Goal: Contribute content: Add original content to the website for others to see

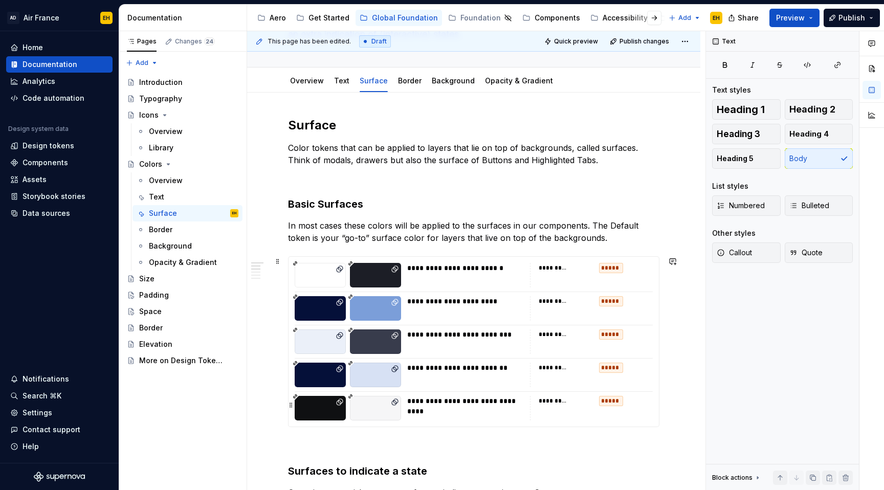
scroll to position [109, 0]
click at [170, 298] on div "Padding" at bounding box center [188, 295] width 99 height 14
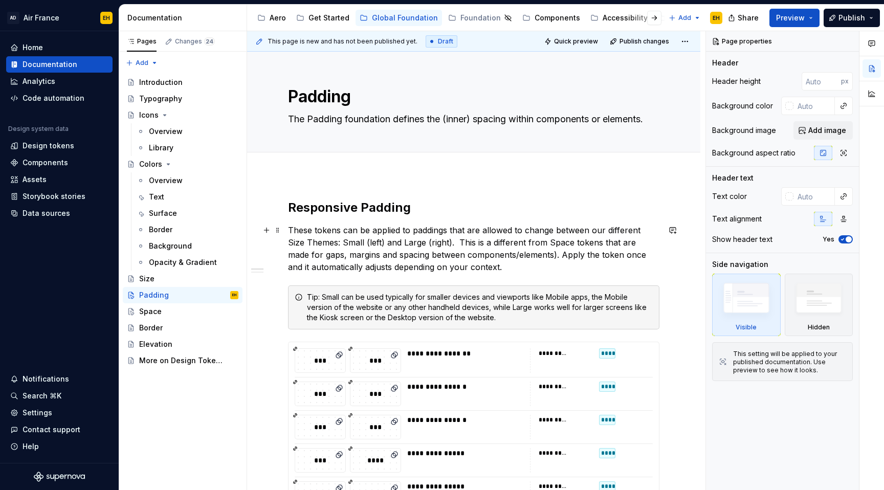
type textarea "*"
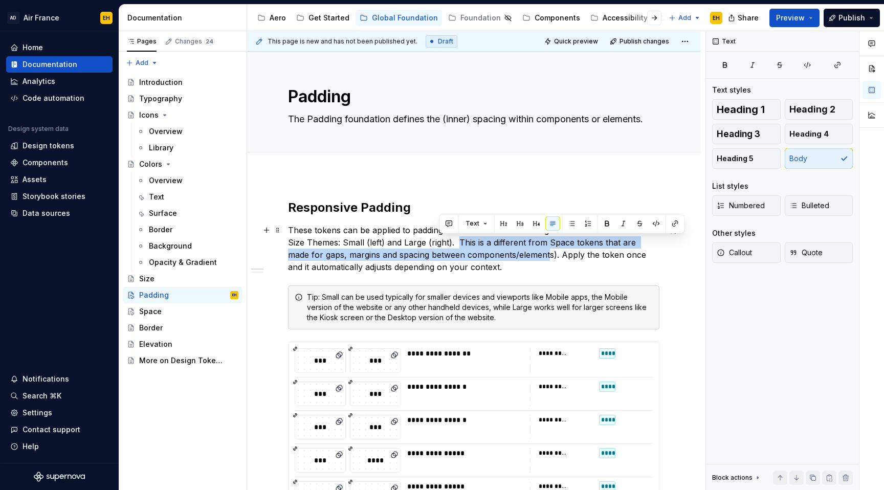
drag, startPoint x: 440, startPoint y: 241, endPoint x: 513, endPoint y: 258, distance: 74.6
click at [513, 258] on p "These tokens can be applied to paddings that are allowed to change between our …" at bounding box center [473, 248] width 371 height 49
click at [473, 242] on p "These tokens can be applied to paddings that are allowed to change between our …" at bounding box center [473, 248] width 371 height 49
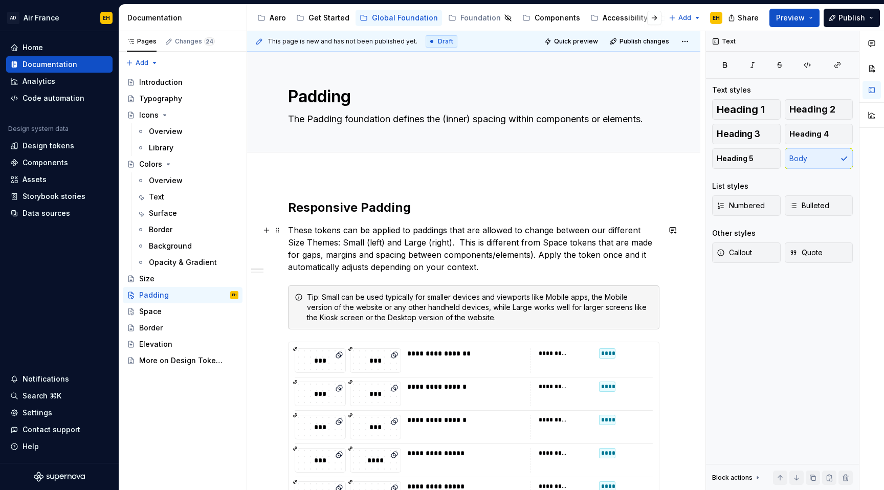
click at [440, 242] on p "These tokens can be applied to paddings that are allowed to change between our …" at bounding box center [473, 248] width 371 height 49
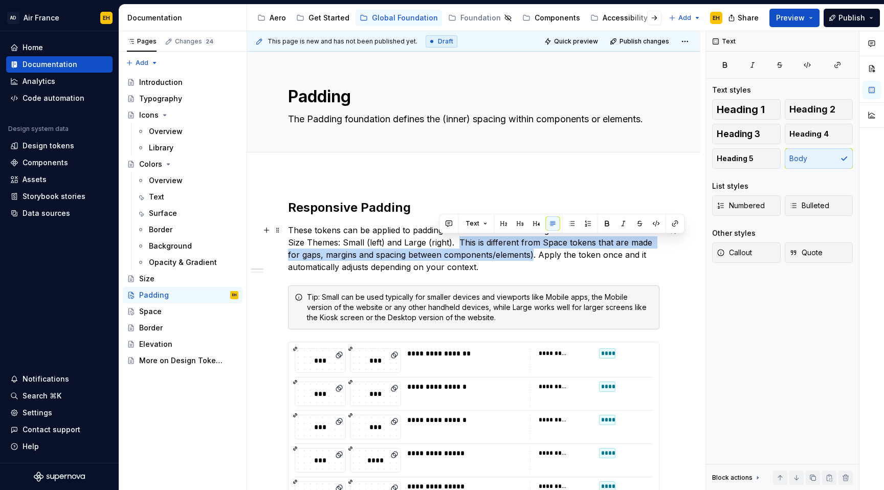
drag, startPoint x: 439, startPoint y: 242, endPoint x: 520, endPoint y: 256, distance: 82.1
click at [520, 256] on p "These tokens can be applied to paddings that are allowed to change between our …" at bounding box center [473, 248] width 371 height 49
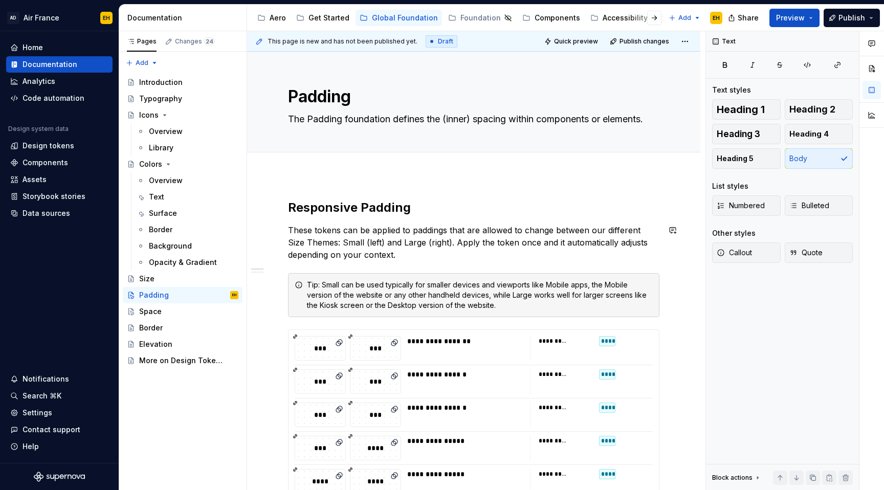
click at [514, 257] on p "These tokens can be applied to paddings that are allowed to change between our …" at bounding box center [473, 242] width 371 height 37
click at [846, 21] on span "Publish" at bounding box center [851, 18] width 27 height 10
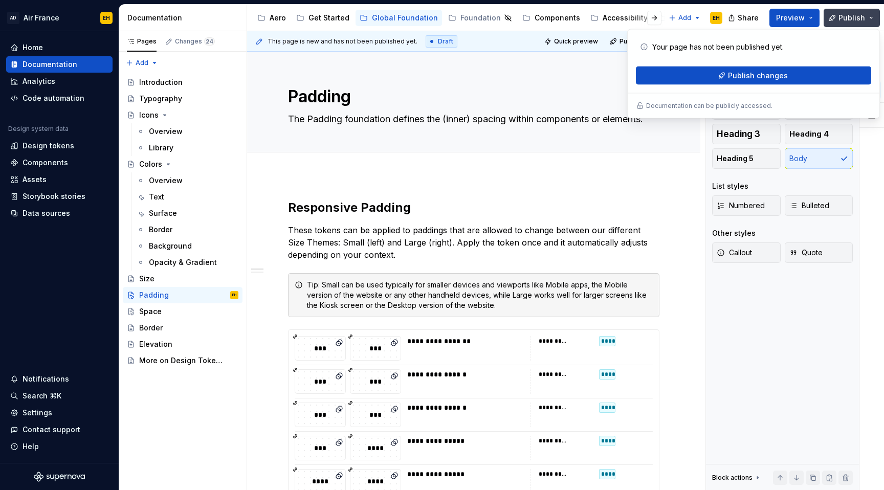
click at [846, 21] on span "Publish" at bounding box center [851, 18] width 27 height 10
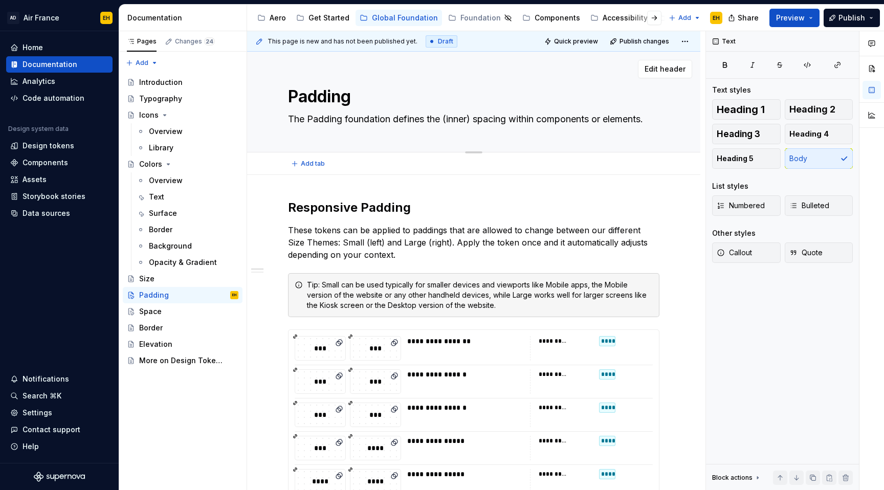
click at [510, 121] on textarea "The Padding foundation defines the (inner) spacing within components or element…" at bounding box center [471, 119] width 371 height 16
click at [506, 120] on textarea "The Padding foundation defines the (inner) spacing within components or element…" at bounding box center [471, 119] width 371 height 16
drag, startPoint x: 512, startPoint y: 121, endPoint x: 479, endPoint y: 122, distance: 32.2
click at [479, 122] on textarea "The Padding foundation defines the (inner) spacing within components or element…" at bounding box center [471, 119] width 371 height 16
type textarea "*"
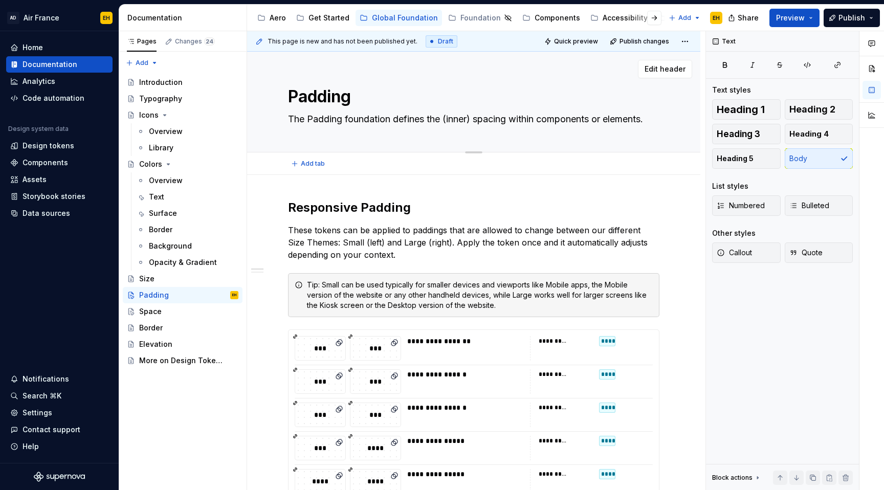
type textarea "The Padding foundation defines the (inner) p within components or elements."
type textarea "*"
type textarea "The Padding foundation defines the (inner) pa within components or elements."
type textarea "*"
type textarea "The Padding foundation defines the (inner) pad within components or elements."
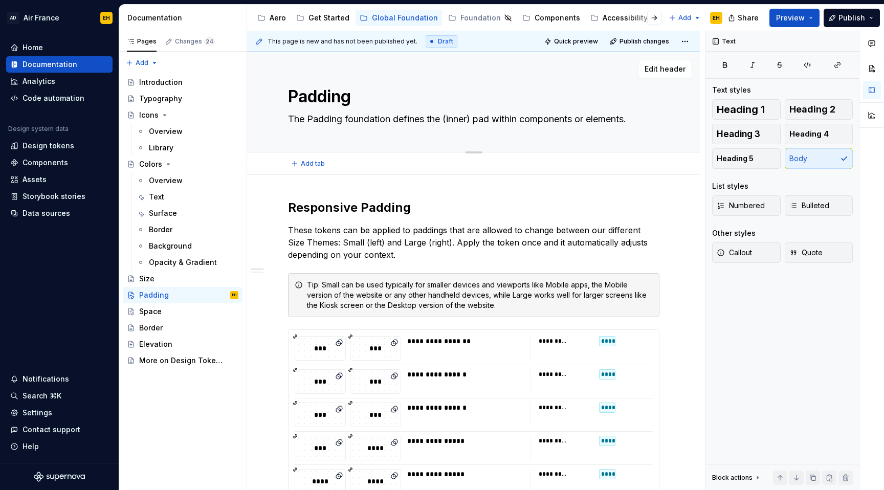
type textarea "*"
type textarea "The Padding foundation defines the (inner) padd within components or elements."
type textarea "*"
type textarea "The Padding foundation defines the (inner) paddi within components or elements."
type textarea "*"
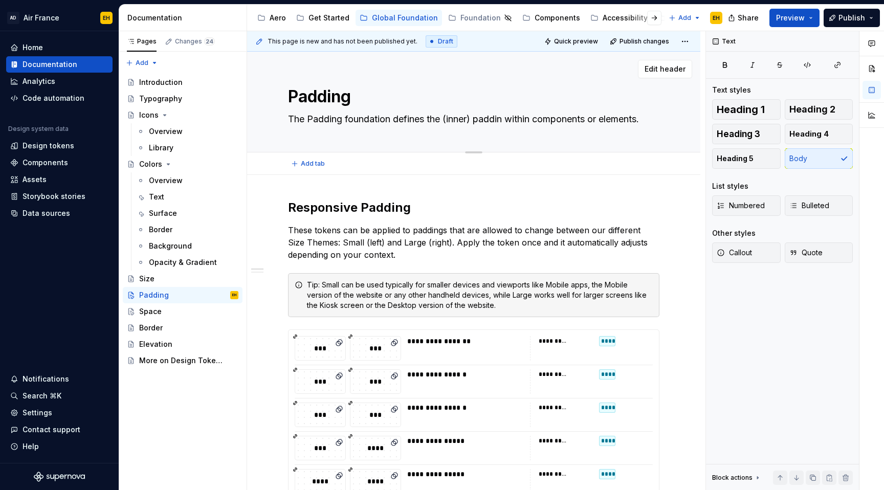
type textarea "The Padding foundation defines the (inner) padding within components or element…"
click at [475, 120] on textarea "The Padding foundation defines the (inner) padding within components or element…" at bounding box center [471, 119] width 371 height 16
type textarea "*"
type textarea "The Padding foundation defines the (inner padding within components or elements."
click at [450, 119] on textarea "The Padding foundation defines the (inner padding within components or elements." at bounding box center [471, 119] width 371 height 16
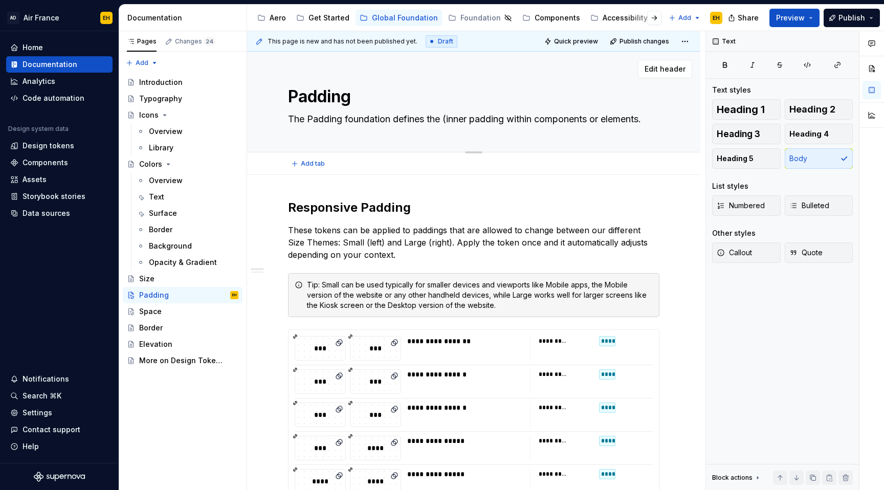
type textarea "*"
type textarea "The Padding foundation defines the (inner) padding within components or element…"
type textarea "*"
type textarea "The Padding foundation defines the (inner) padding within components or element…"
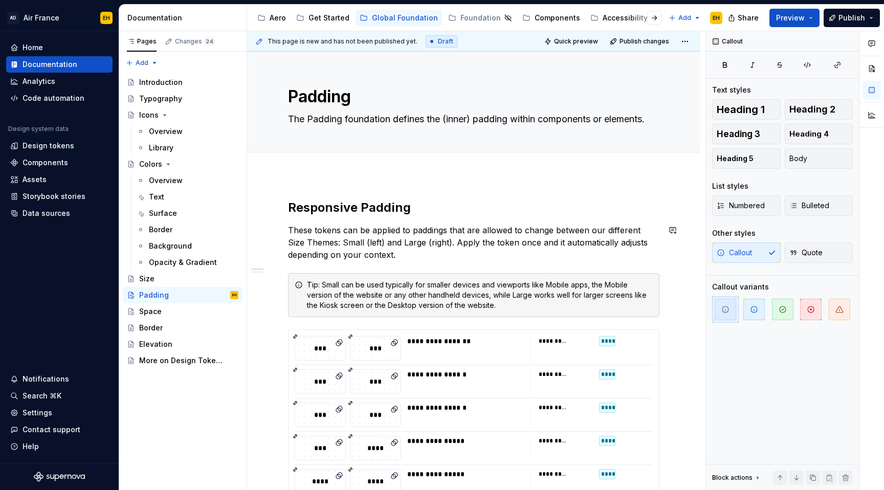
click at [851, 17] on span "Publish" at bounding box center [851, 18] width 27 height 10
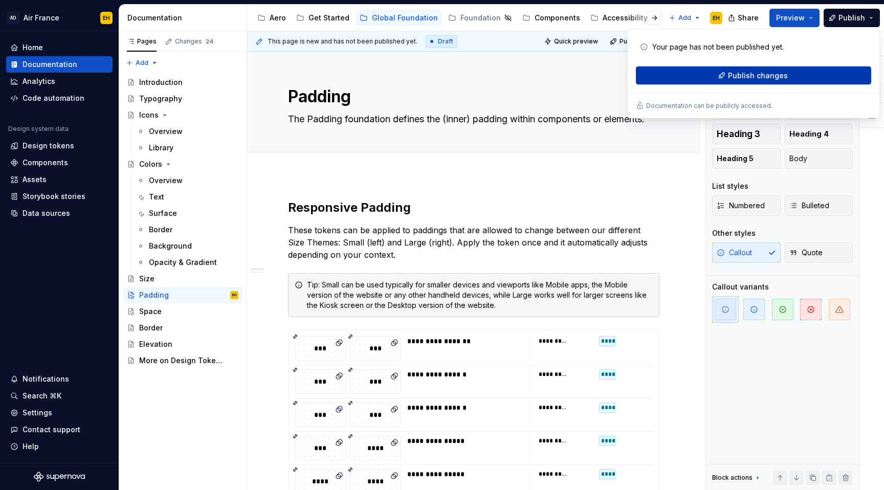
click at [777, 76] on span "Publish changes" at bounding box center [758, 76] width 60 height 10
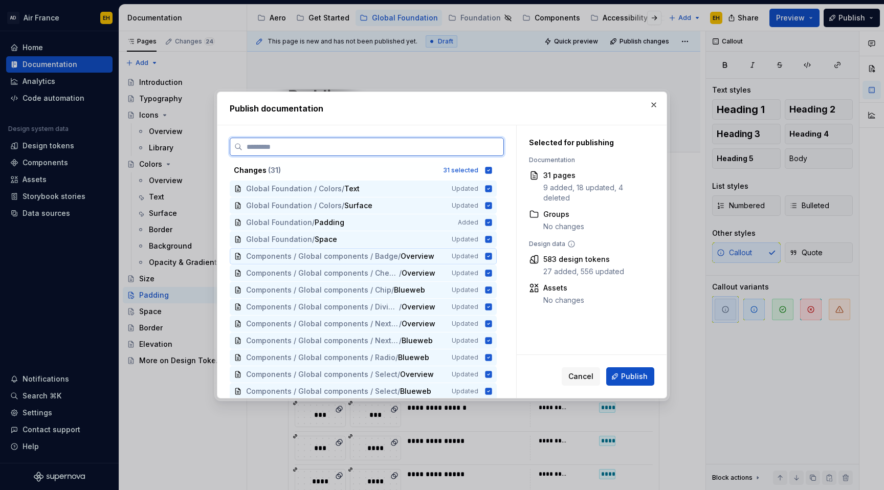
click at [492, 258] on icon at bounding box center [488, 256] width 7 height 7
click at [492, 270] on icon at bounding box center [488, 273] width 7 height 7
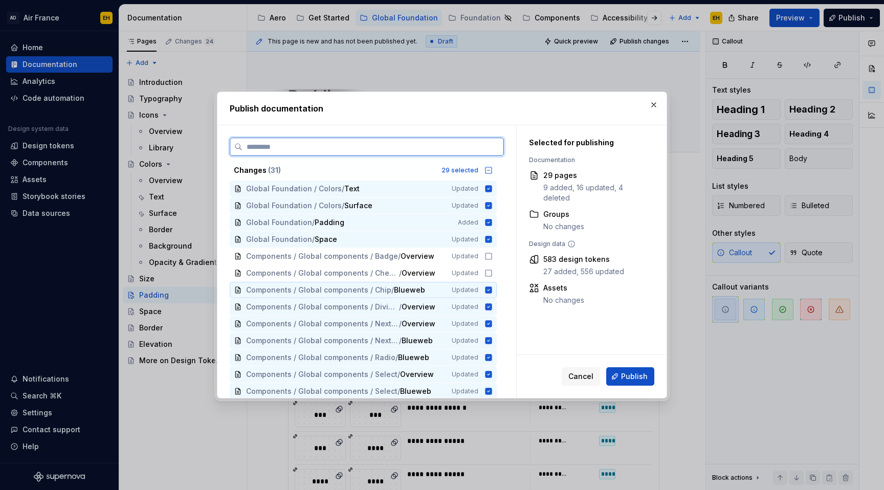
click at [492, 288] on icon at bounding box center [488, 289] width 7 height 7
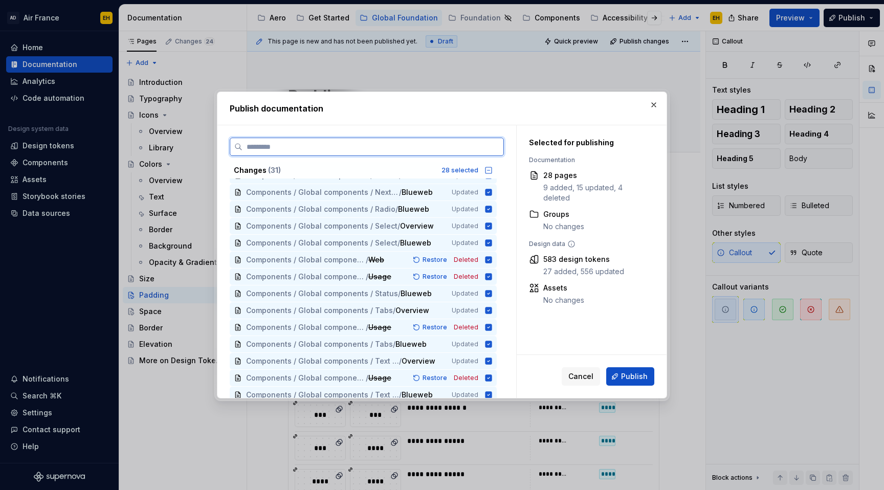
scroll to position [306, 0]
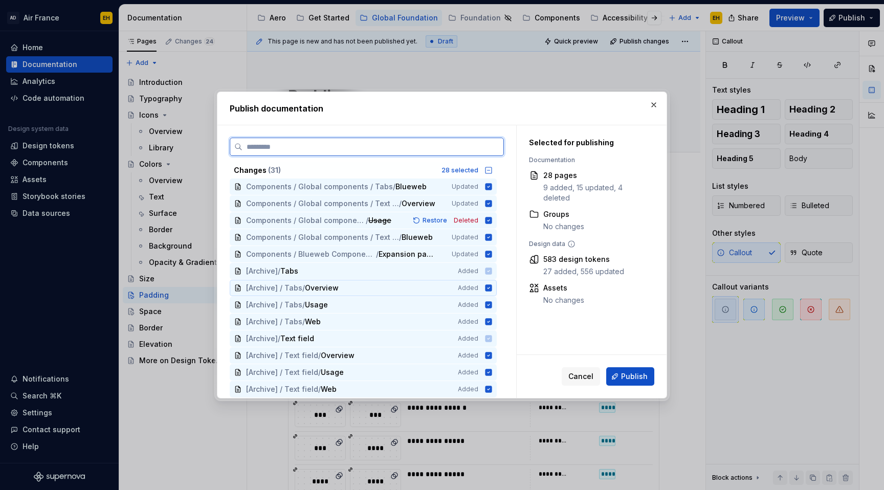
click at [492, 288] on icon at bounding box center [488, 287] width 7 height 7
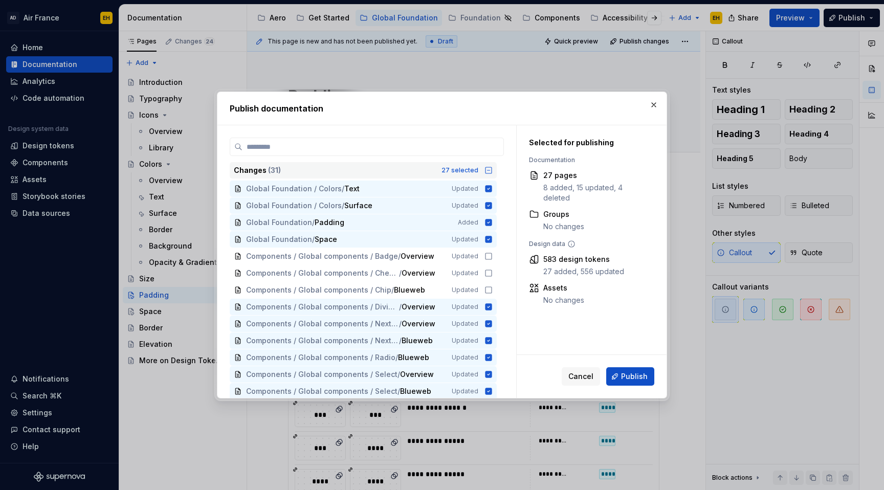
click at [493, 169] on icon at bounding box center [488, 170] width 8 height 8
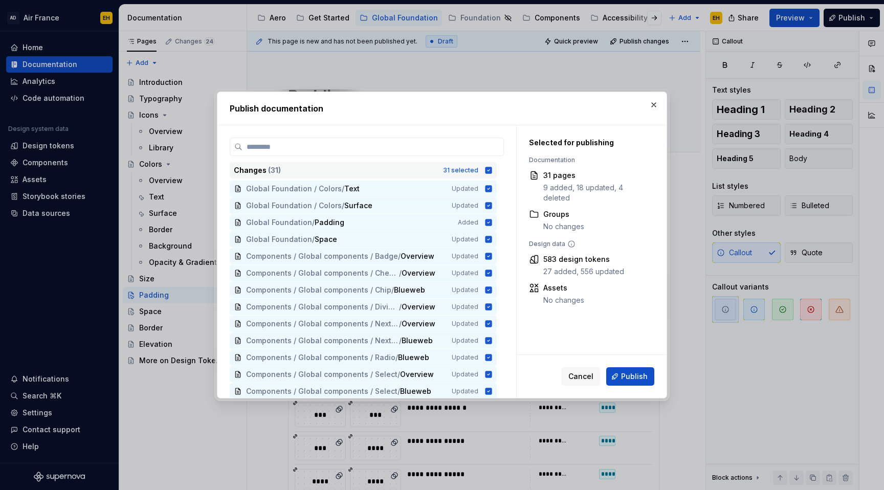
click at [492, 169] on icon at bounding box center [488, 170] width 7 height 7
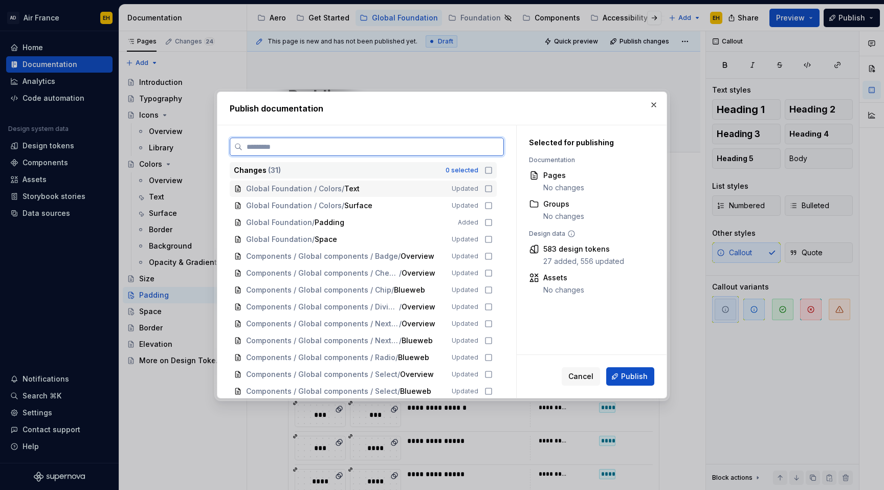
click at [493, 193] on div "Global Foundation / Colors / Text Updated" at bounding box center [363, 189] width 267 height 16
click at [493, 206] on icon at bounding box center [488, 206] width 8 height 8
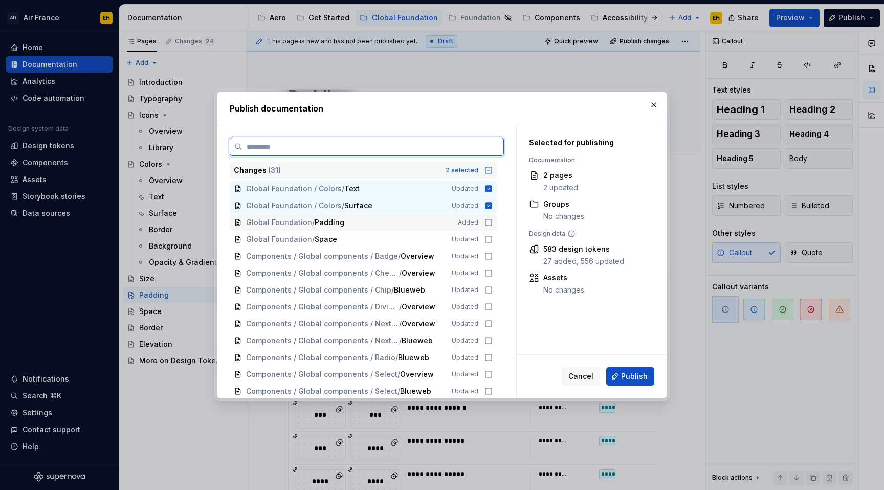
click at [493, 225] on icon at bounding box center [488, 222] width 8 height 8
click at [493, 241] on icon at bounding box center [488, 239] width 8 height 8
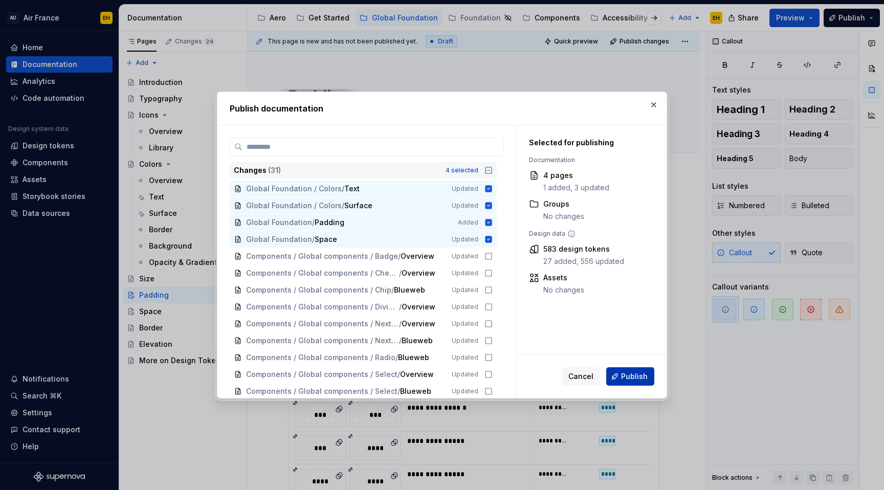
click at [631, 372] on span "Publish" at bounding box center [634, 376] width 27 height 10
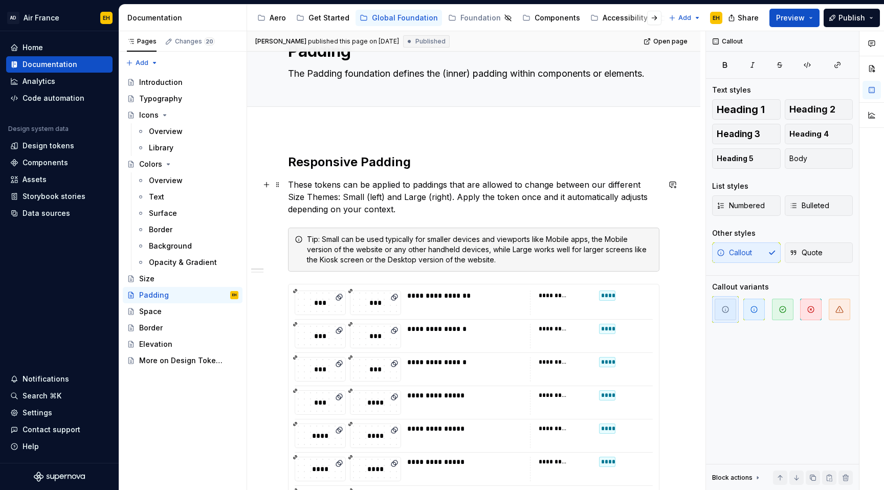
scroll to position [46, 0]
click at [409, 207] on p "These tokens can be applied to paddings that are allowed to change between our …" at bounding box center [473, 196] width 371 height 37
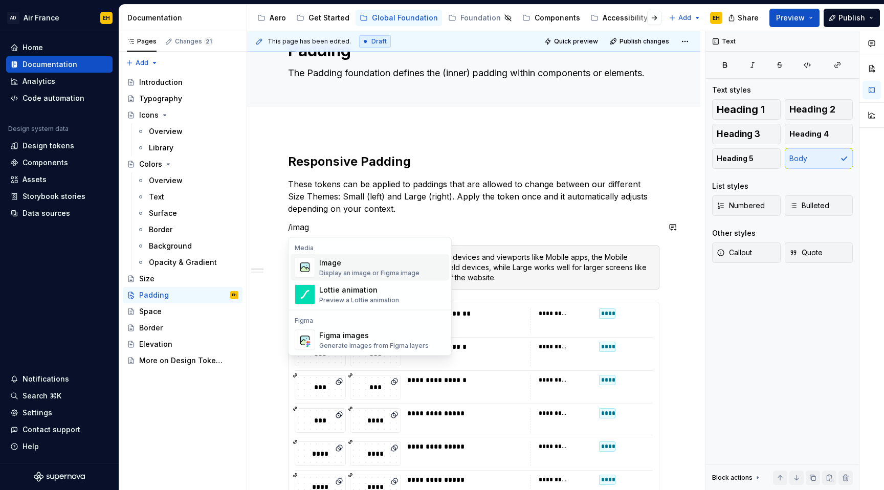
click at [340, 263] on div "Image" at bounding box center [369, 263] width 100 height 10
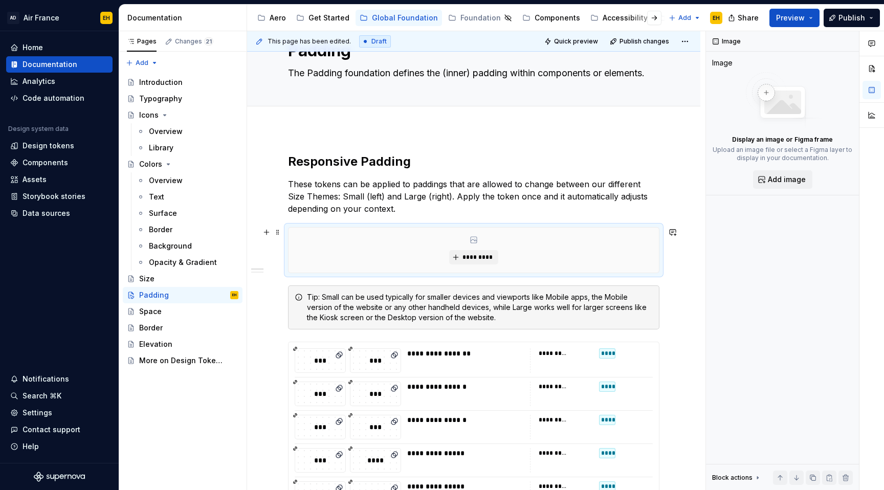
type textarea "*"
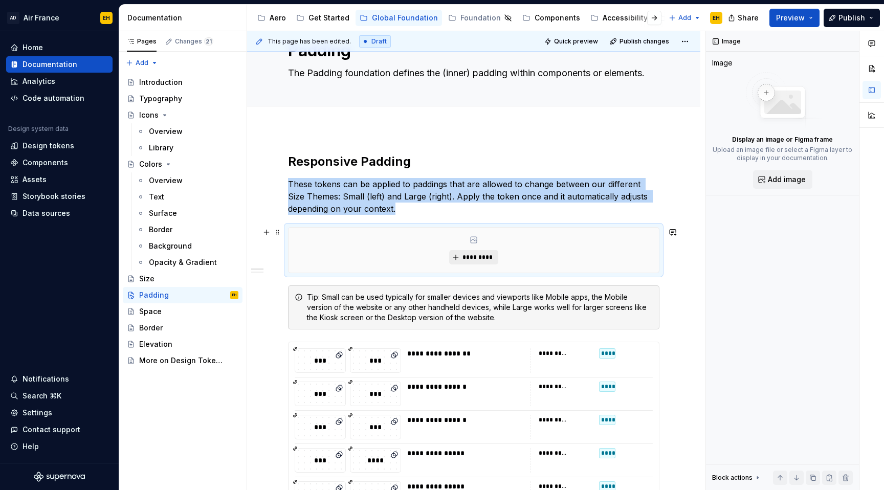
click at [484, 255] on span "*********" at bounding box center [477, 257] width 31 height 8
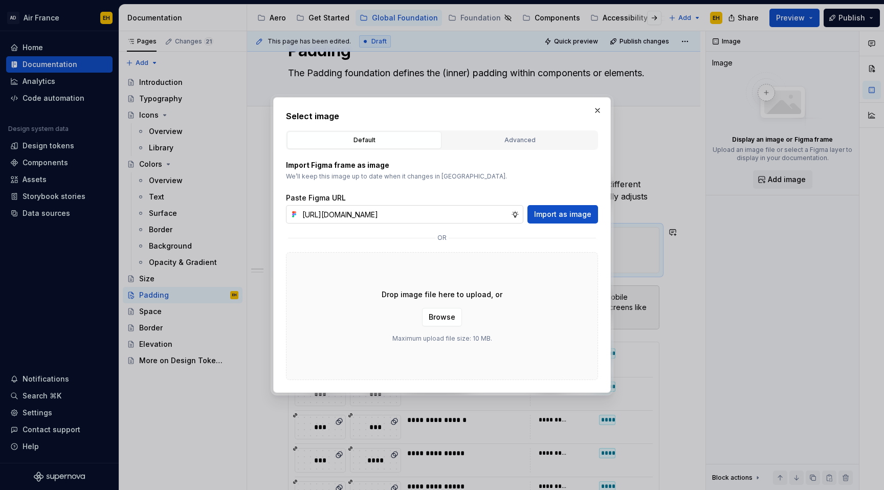
scroll to position [0, 220]
type input "[URL][DOMAIN_NAME]"
click at [571, 210] on span "Import as image" at bounding box center [562, 214] width 57 height 10
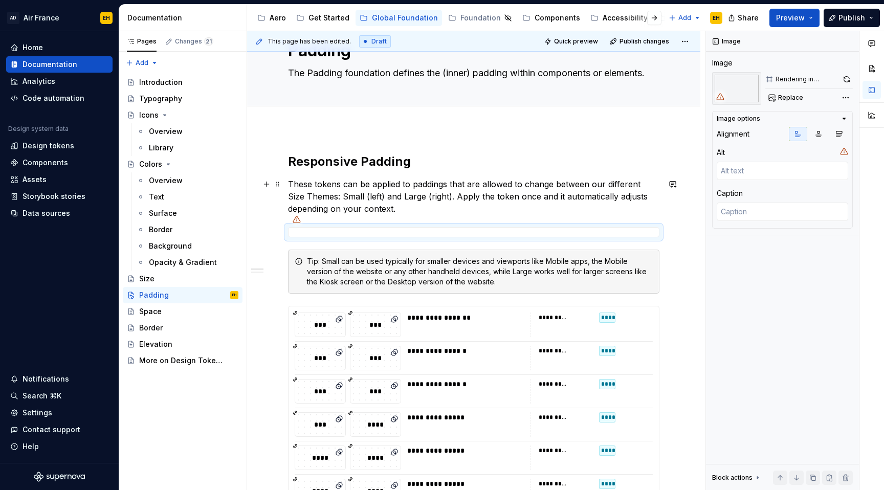
click at [454, 192] on p "These tokens can be applied to paddings that are allowed to change between our …" at bounding box center [473, 196] width 371 height 37
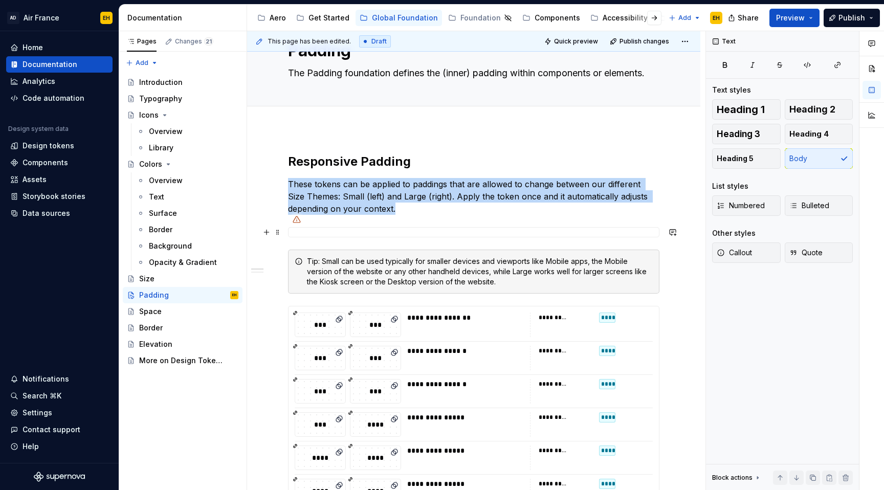
click at [387, 231] on div at bounding box center [473, 232] width 371 height 10
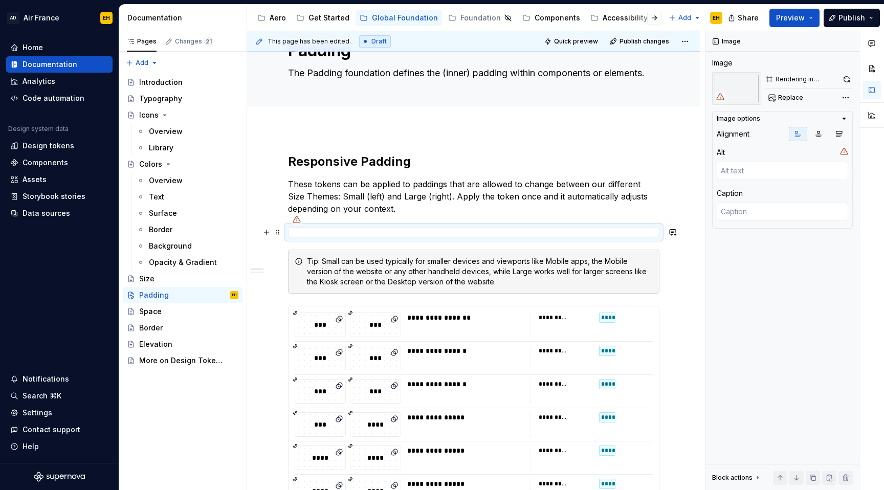
click at [387, 231] on div at bounding box center [473, 232] width 371 height 10
click at [847, 76] on button "button" at bounding box center [846, 79] width 13 height 14
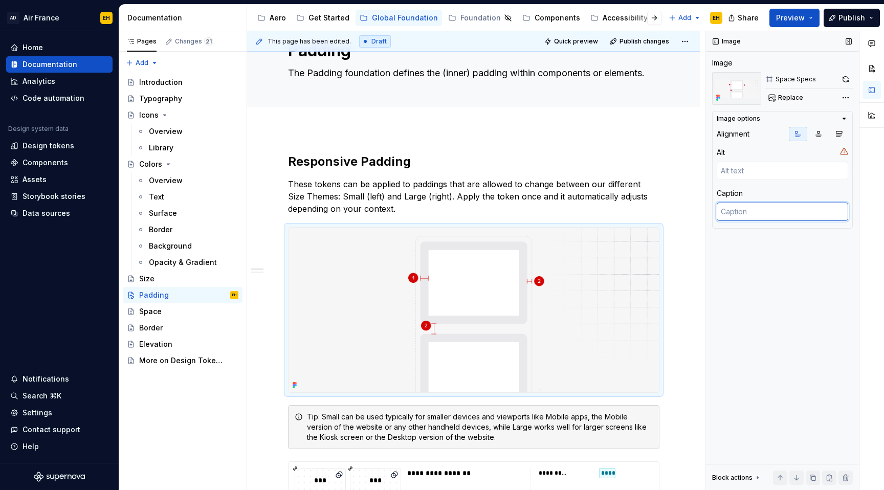
click at [754, 217] on textarea at bounding box center [782, 212] width 131 height 18
type textarea "*"
type textarea "1."
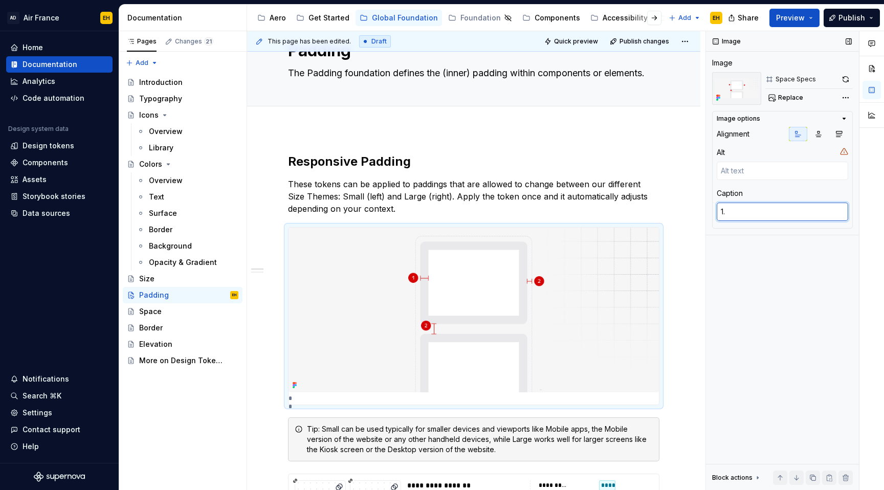
type textarea "*"
type textarea "1."
type textarea "*"
type textarea "1. P"
type textarea "*"
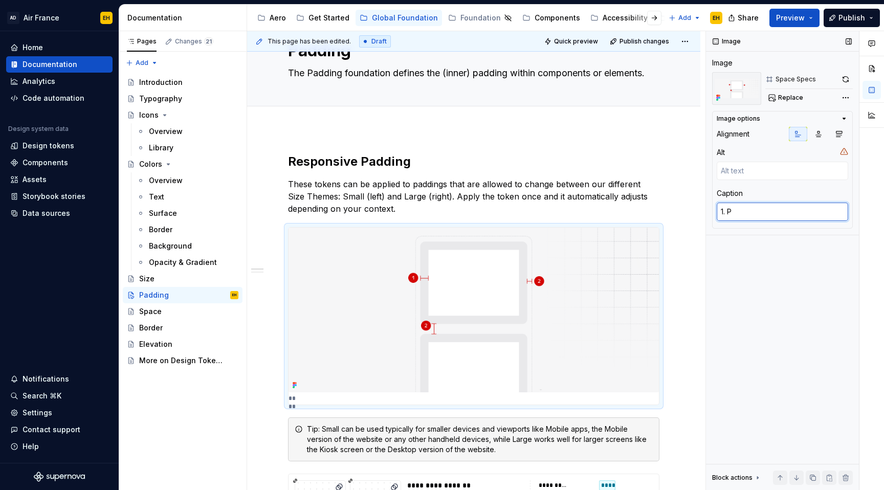
type textarea "1. Pa"
type textarea "*"
type textarea "1. Pad"
type textarea "*"
type textarea "1. Padd"
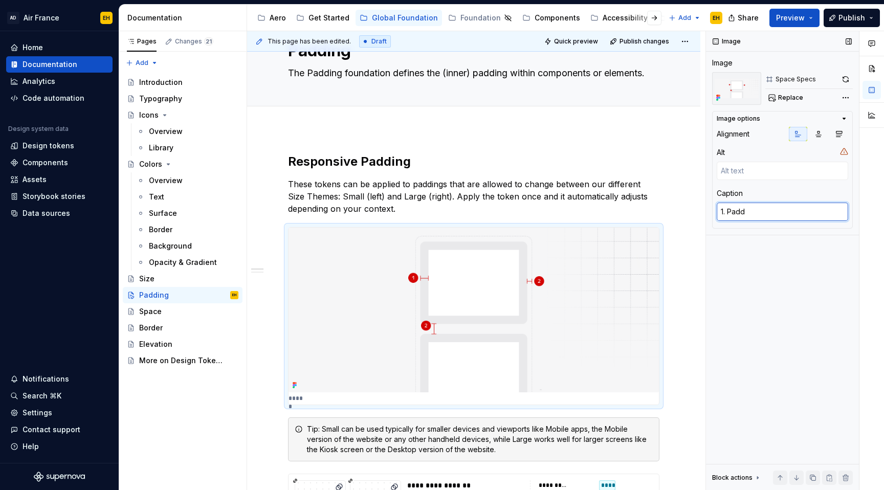
type textarea "*"
type textarea "1. Paddin"
type textarea "*"
type textarea "1. [GEOGRAPHIC_DATA]"
type textarea "*"
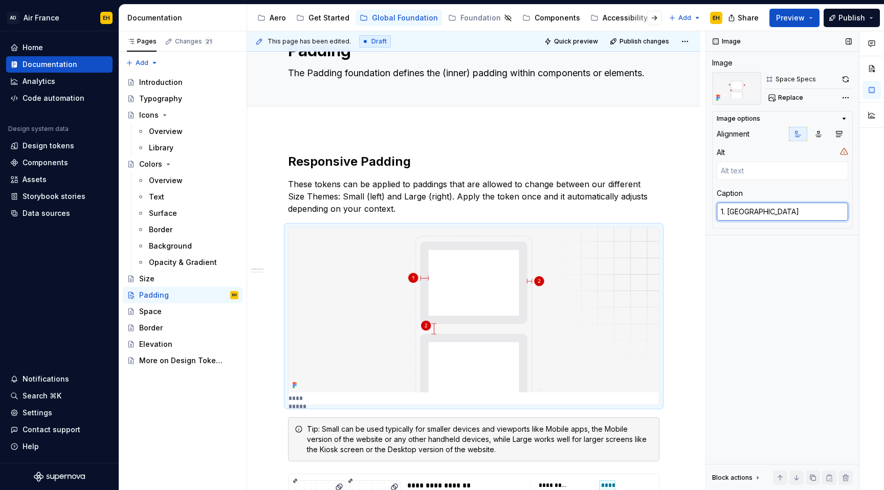
type textarea "1. [GEOGRAPHIC_DATA]"
type textarea "*"
type textarea "1. [GEOGRAPHIC_DATA]"
type textarea "*"
type textarea "1. [GEOGRAPHIC_DATA]"
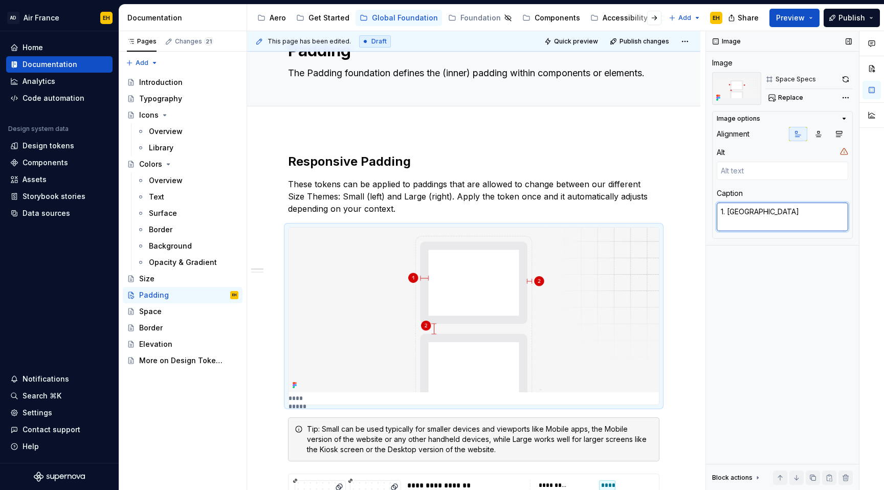
type textarea "*"
type textarea "1. Padding 2"
type textarea "*"
type textarea "1. Padding 2."
type textarea "*"
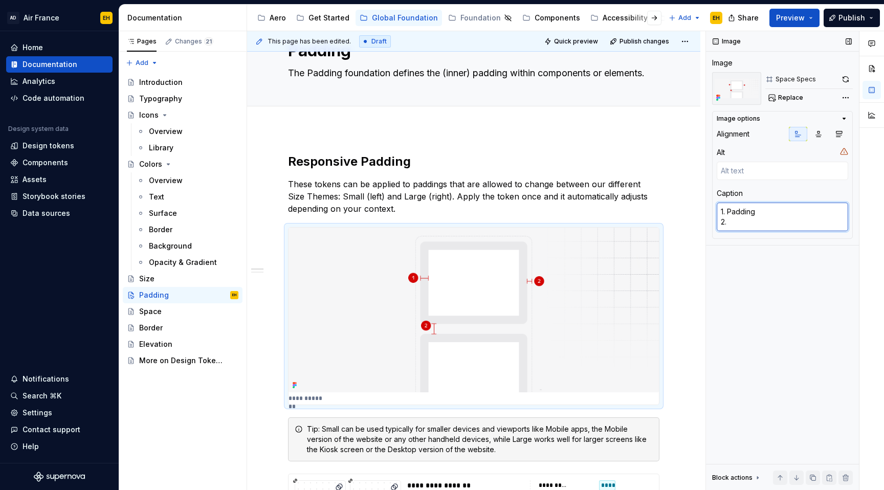
type textarea "1. Padding 2."
type textarea "*"
type textarea "1. Padding 2."
type textarea "*"
type textarea "1. Padding 2"
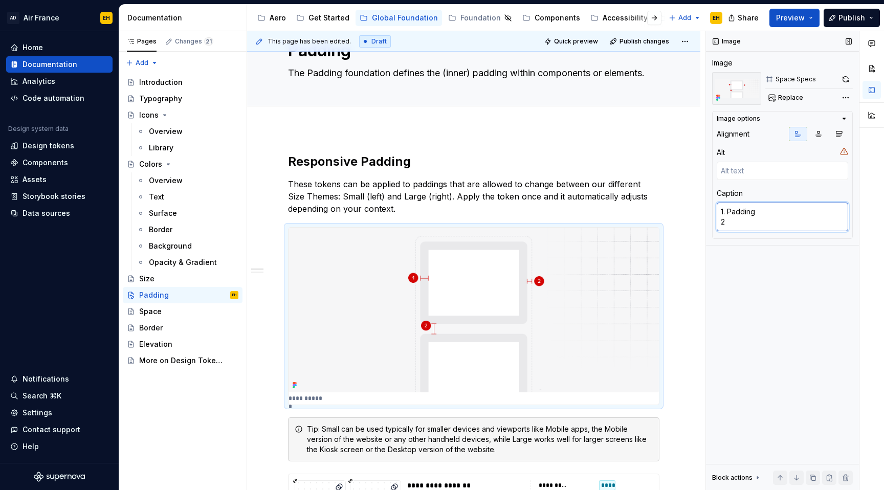
type textarea "*"
type textarea "1. [GEOGRAPHIC_DATA]"
type textarea "*"
type textarea "1. [GEOGRAPHIC_DATA]"
type textarea "*"
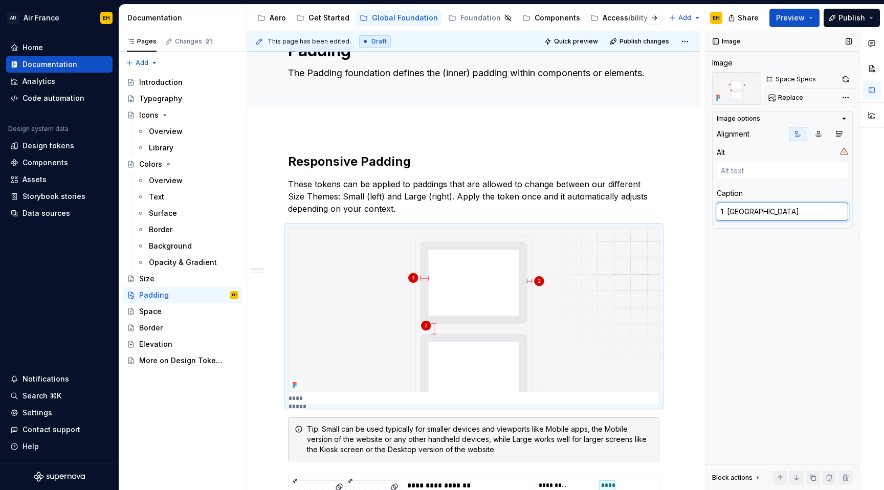
type textarea "1. [GEOGRAPHIC_DATA]"
type textarea "*"
type textarea "1. Padding /"
type textarea "*"
type textarea "1. Padding /"
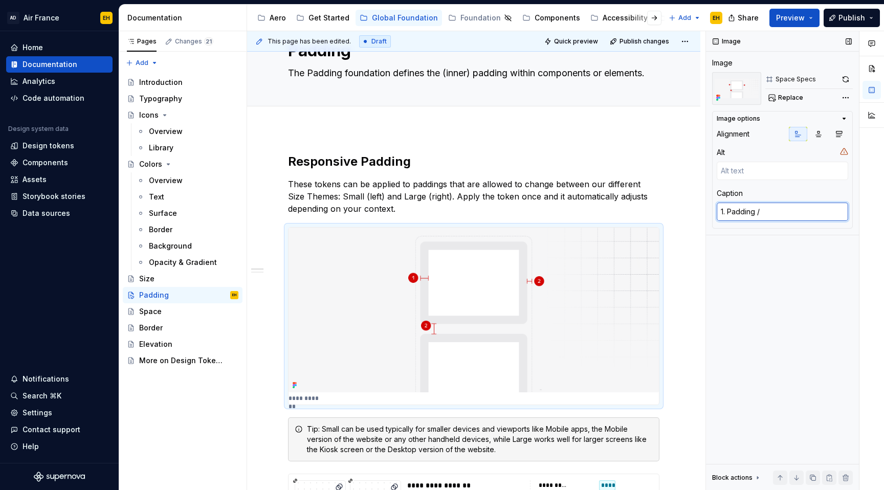
type textarea "*"
type textarea "1. Padding / 2"
type textarea "*"
type textarea "1. Padding / 2."
type textarea "*"
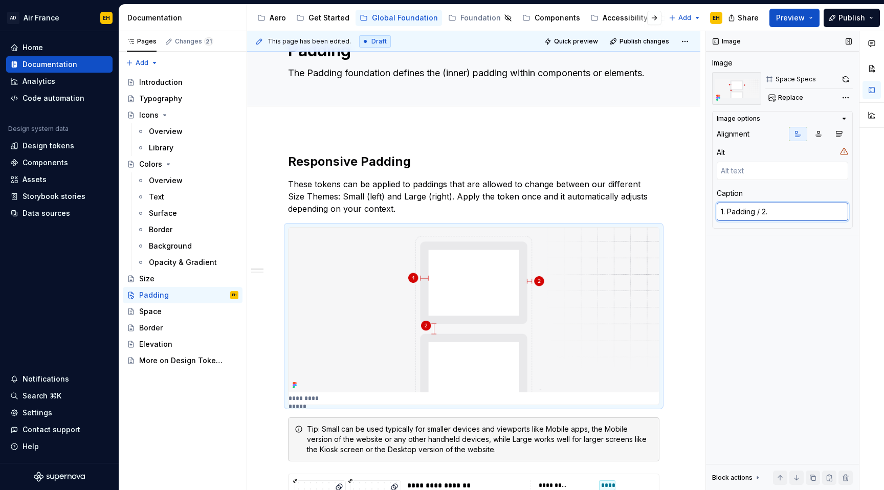
type textarea "1. Padding / 2."
type textarea "*"
type textarea "1. Padding / 2. S"
type textarea "*"
type textarea "1. Padding / 2. Sp"
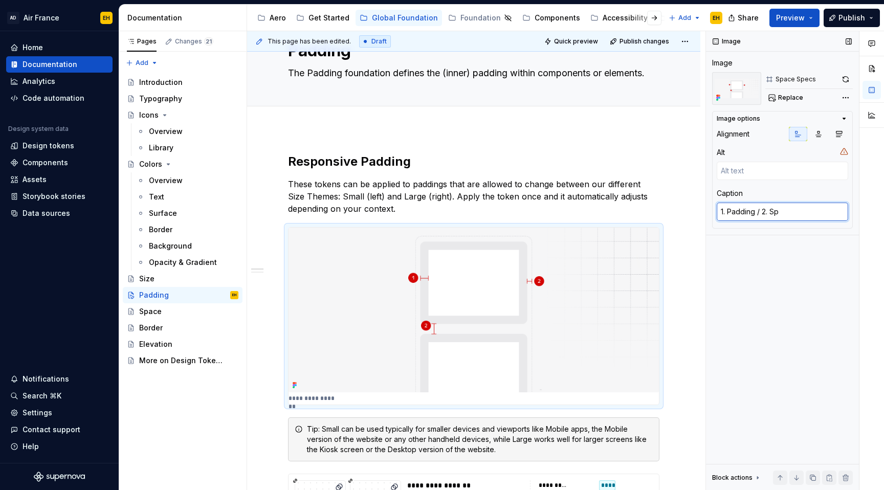
type textarea "*"
type textarea "1. Padding / 2. Spa"
type textarea "*"
type textarea "1. Padding / 2. Spac"
type textarea "*"
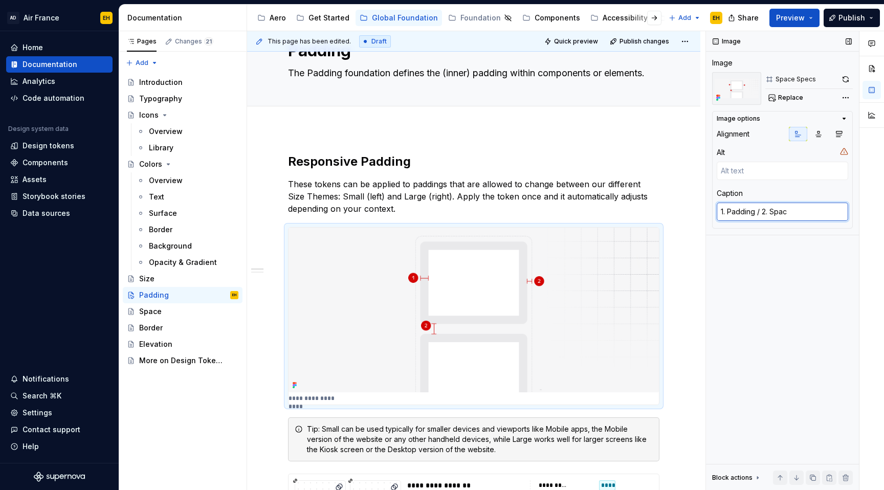
type textarea "1. Padding / 2. Space"
type textarea "*"
type textarea "1. Padding / 2. Space"
type textarea "*"
type textarea "1. Padding / 2. Space t"
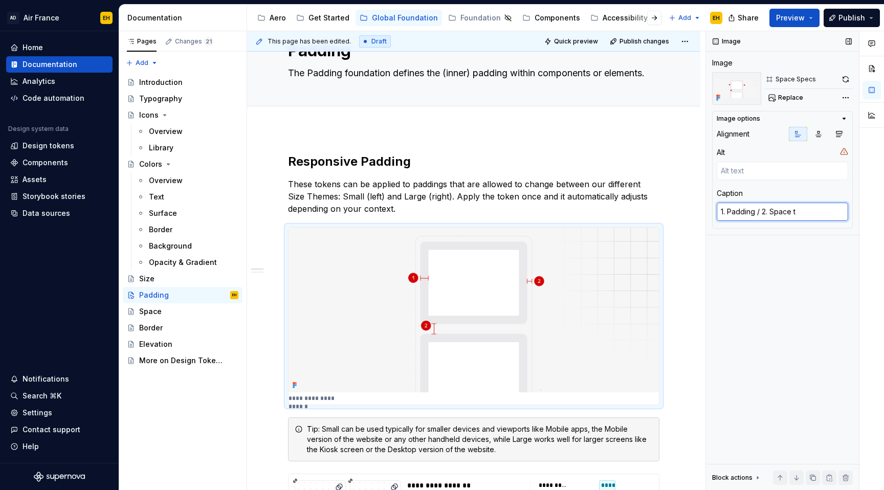
type textarea "*"
type textarea "1. Padding / 2. Space to"
type textarea "*"
type textarea "1. Padding / 2. Space tok"
type textarea "*"
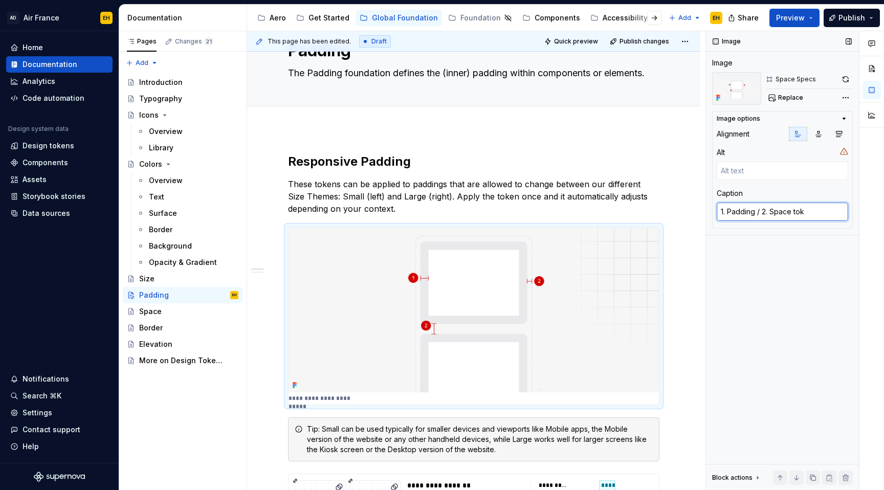
type textarea "1. Padding / 2. Space toke"
type textarea "*"
type textarea "1. Padding / 2. Space tokend"
type textarea "*"
type textarea "1. Padding / 2. Space tokends"
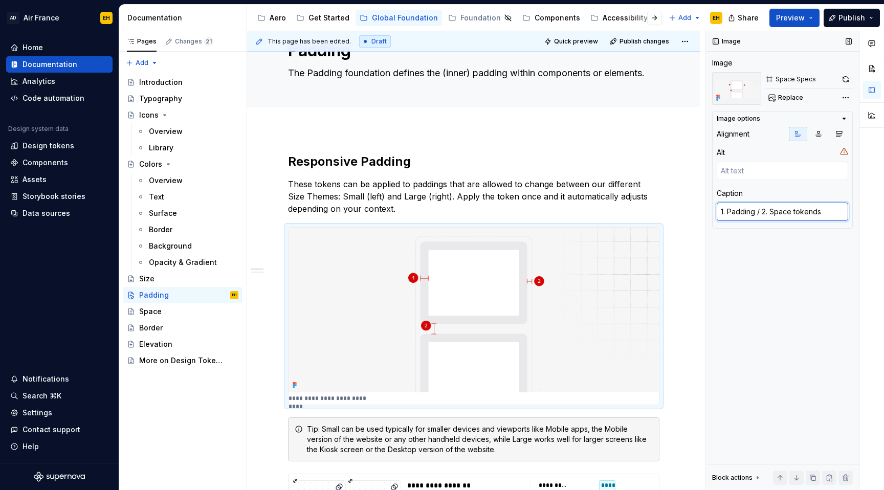
type textarea "*"
type textarea "1. Padding / 2. Space tokend"
type textarea "*"
type textarea "1. Padding / 2. Space token"
click at [753, 213] on textarea "1. Padding / 2. Space token" at bounding box center [782, 212] width 131 height 18
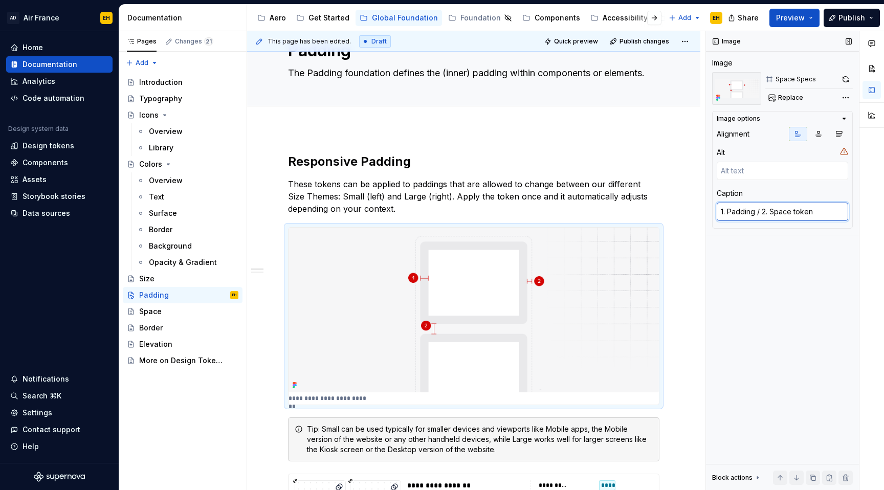
click at [757, 213] on textarea "1. Padding / 2. Space token" at bounding box center [782, 212] width 131 height 18
type textarea "*"
type textarea "1. Padding t/ 2. Space token"
type textarea "*"
type textarea "1. Padding to/ 2. Space token"
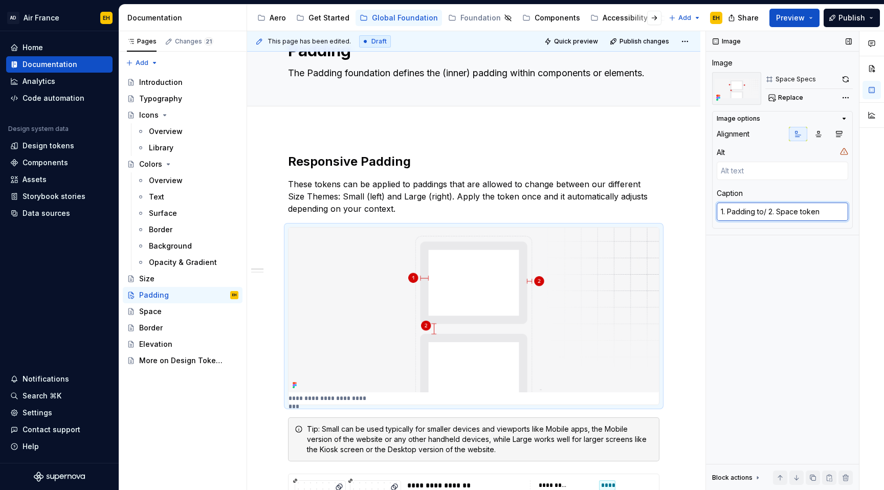
type textarea "*"
type textarea "1. Padding tok/ 2. Space token"
type textarea "*"
type textarea "1. Padding toke/ 2. Space token"
type textarea "*"
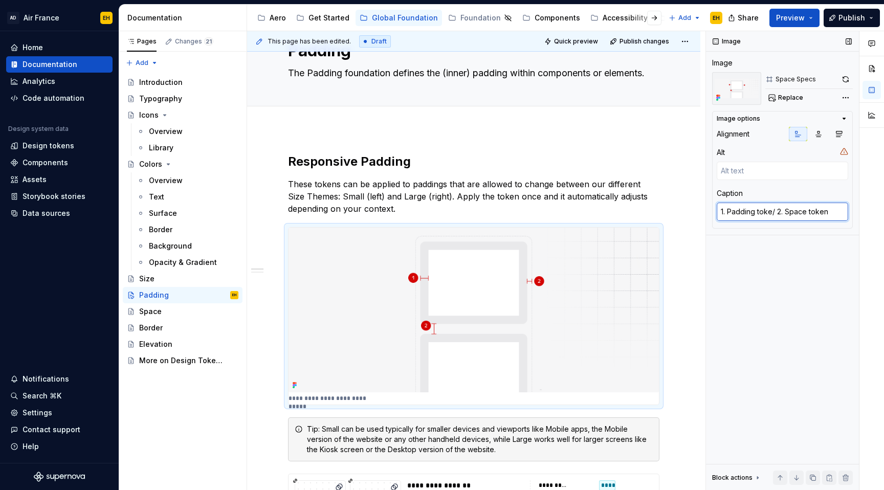
type textarea "1. Padding token/ 2. Space token"
type textarea "*"
type textarea "1. Padding token / 2. Space token"
type textarea "*"
type textarea "1. Padding token 2. Space token"
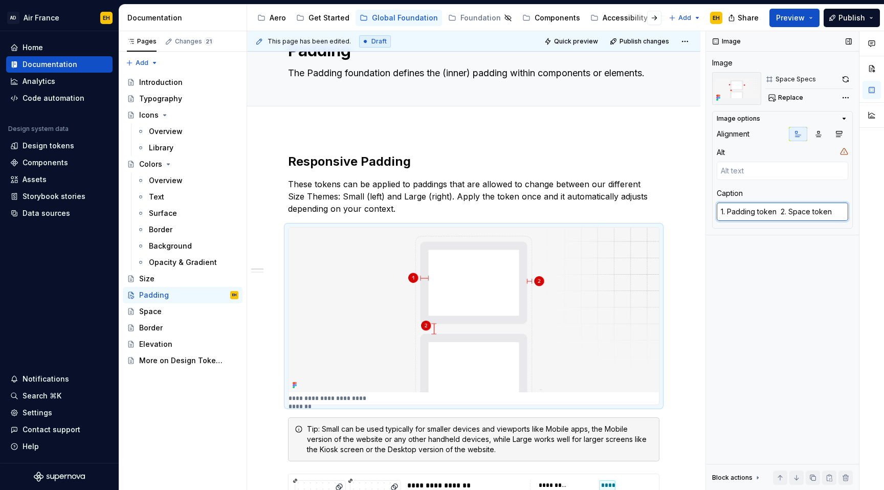
type textarea "*"
type textarea "1. Padding token - 2. Space token"
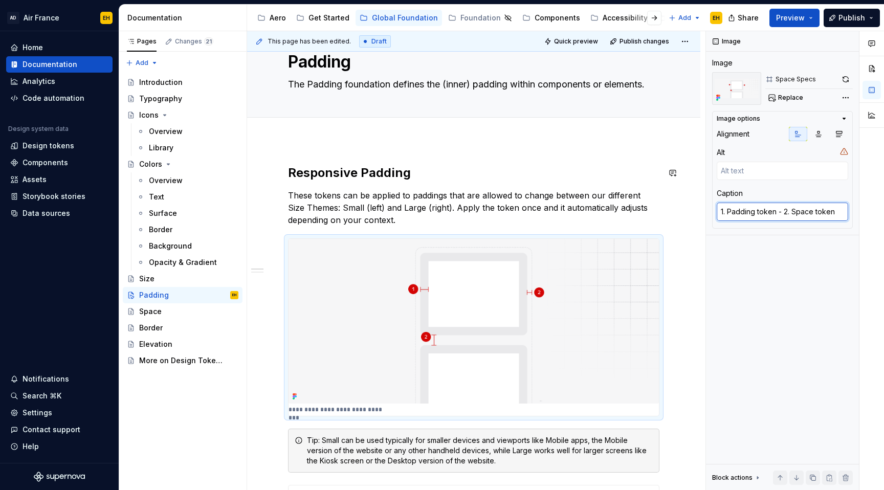
scroll to position [13, 0]
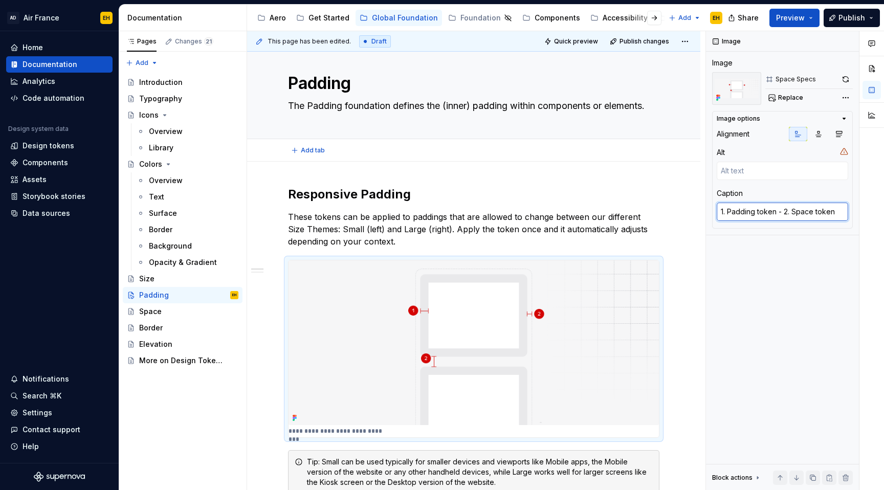
type textarea "*"
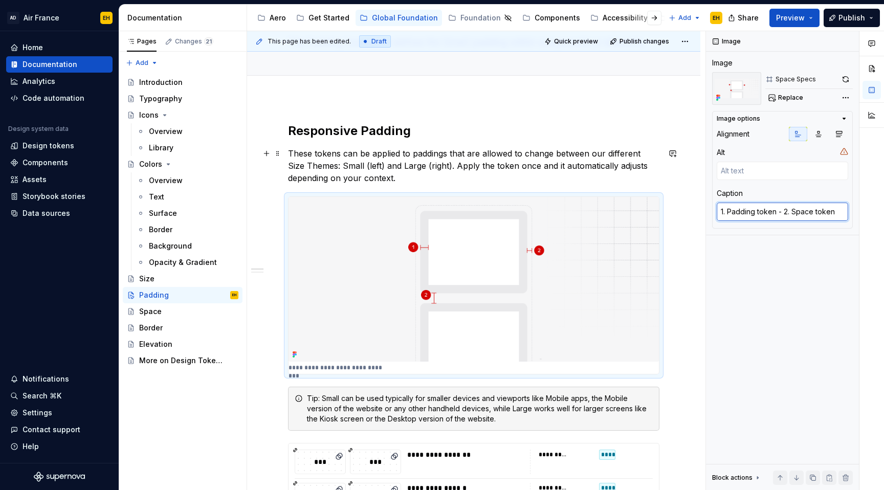
scroll to position [82, 0]
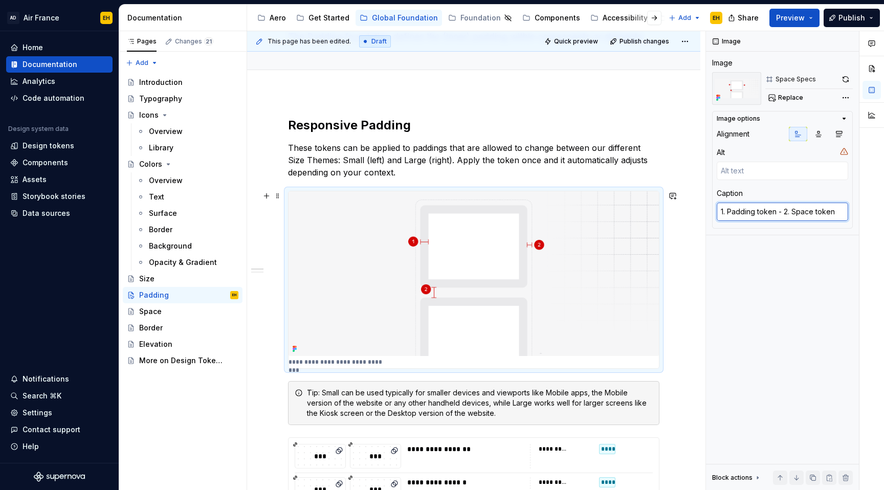
type textarea "1. Padding token - 2. Space token"
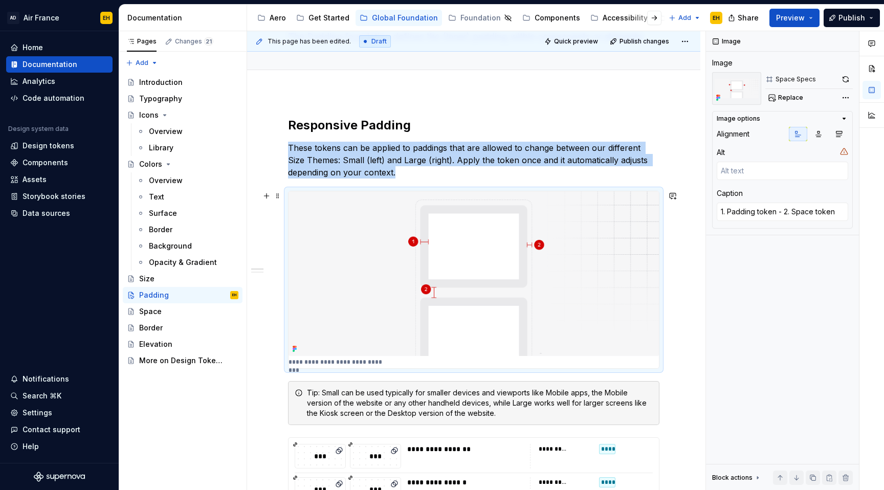
click at [359, 280] on img at bounding box center [474, 273] width 370 height 165
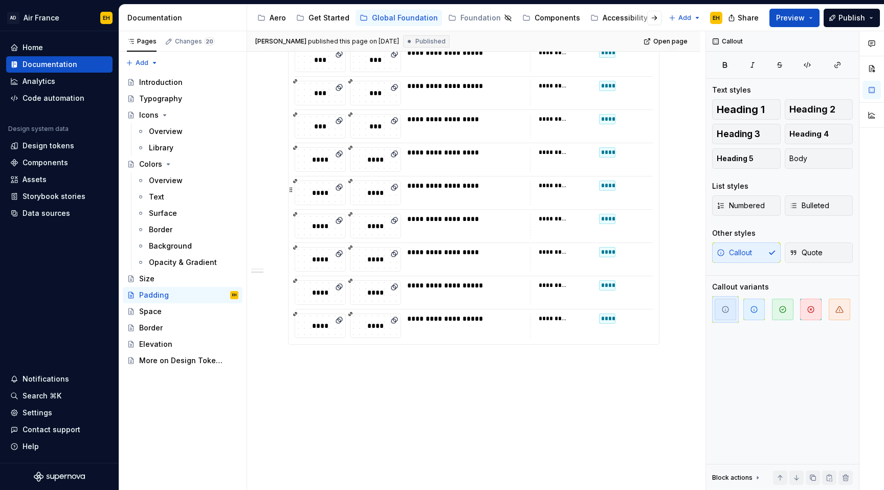
scroll to position [756, 0]
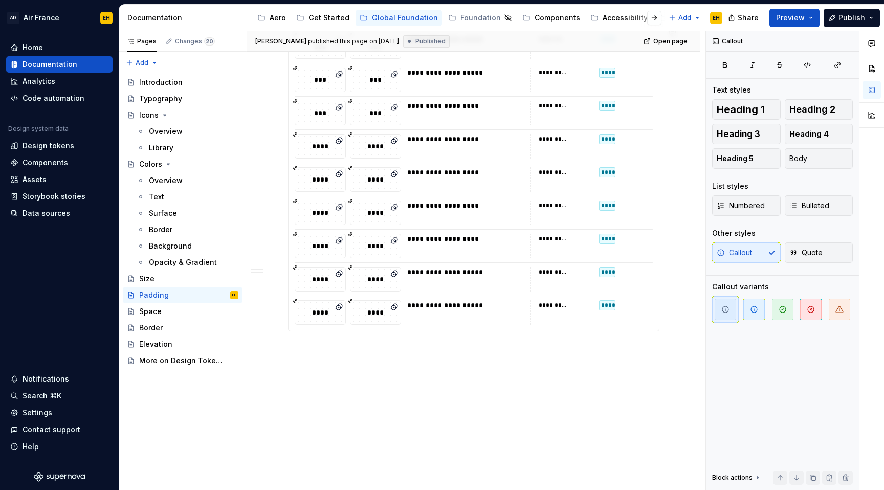
click at [339, 358] on div "**********" at bounding box center [476, 260] width 458 height 459
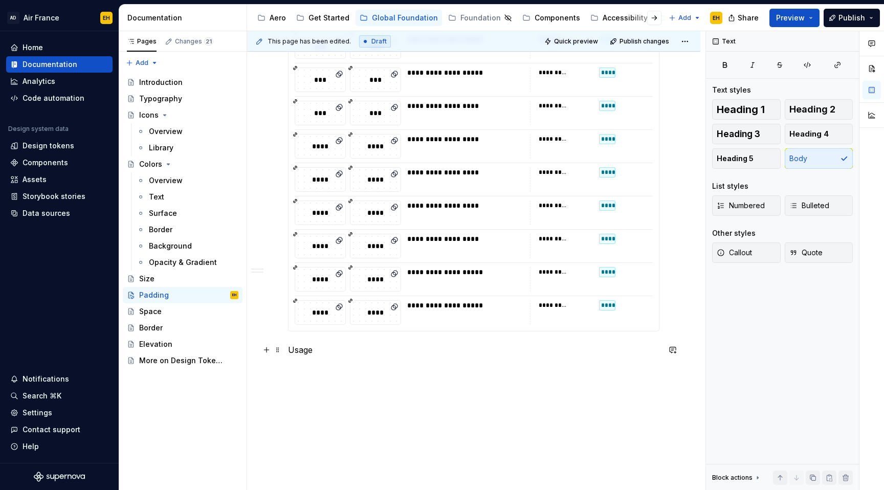
click at [302, 348] on p "Usage" at bounding box center [473, 350] width 371 height 12
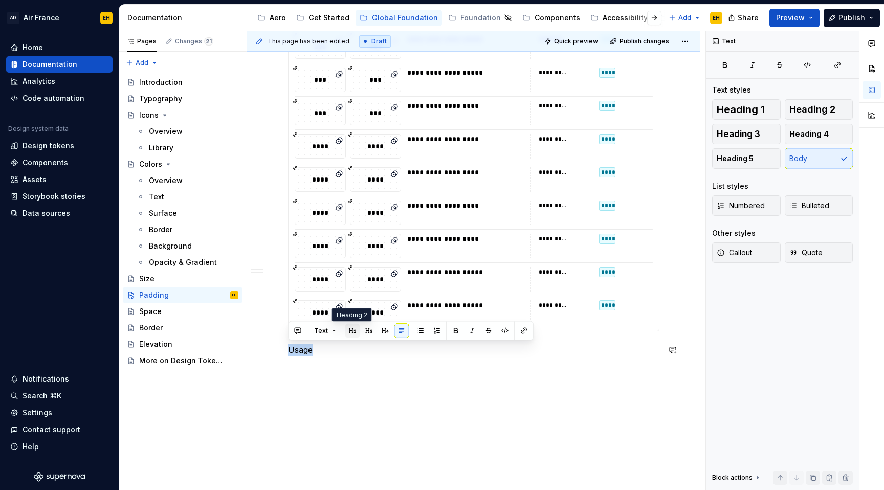
click at [355, 333] on button "button" at bounding box center [352, 331] width 14 height 14
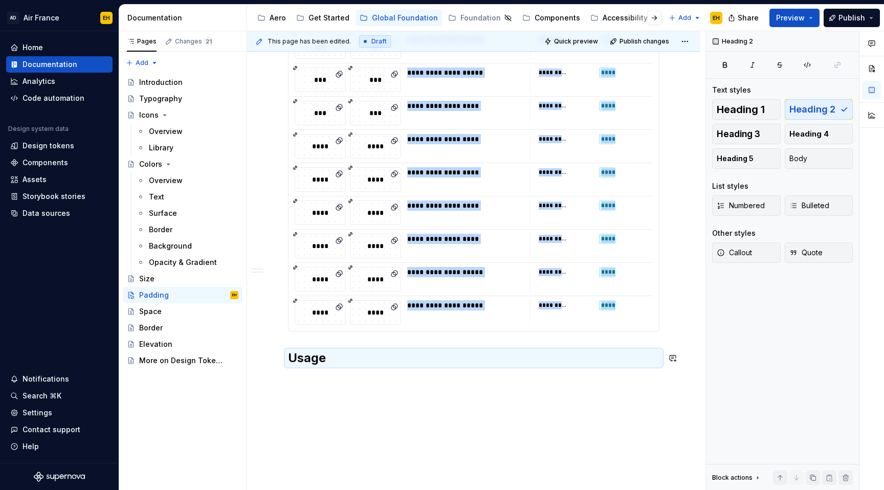
drag, startPoint x: 338, startPoint y: 357, endPoint x: 333, endPoint y: 384, distance: 28.0
click at [338, 357] on h2 "Usage" at bounding box center [473, 358] width 371 height 16
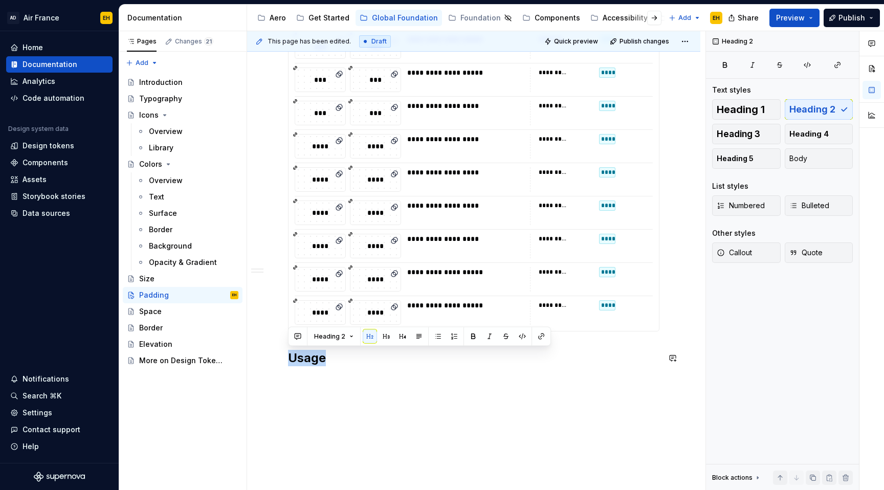
click at [338, 395] on div "**********" at bounding box center [476, 260] width 458 height 459
click at [338, 356] on h2 "Usage" at bounding box center [473, 358] width 371 height 16
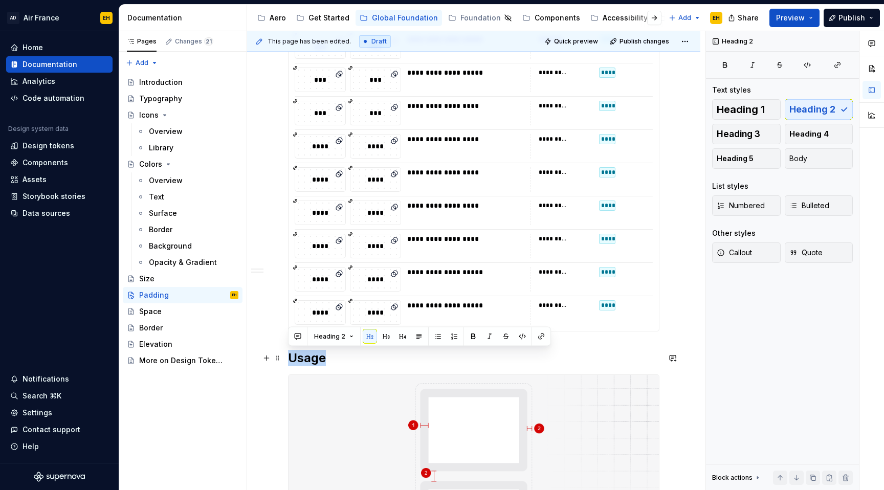
drag, startPoint x: 311, startPoint y: 361, endPoint x: 291, endPoint y: 363, distance: 20.1
click at [291, 363] on h2 "Usage" at bounding box center [473, 358] width 371 height 16
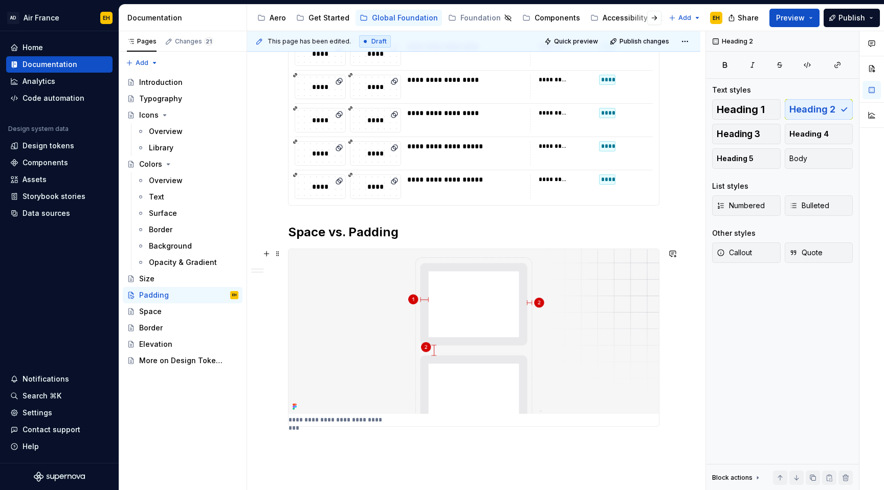
scroll to position [979, 0]
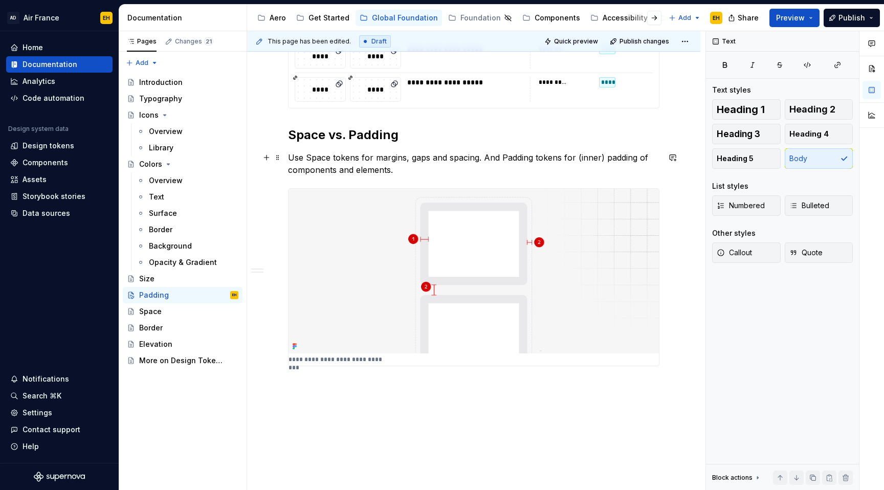
click at [476, 158] on p "Use Space tokens for margins, gaps and spacing. And Padding tokens for (inner) …" at bounding box center [473, 163] width 371 height 25
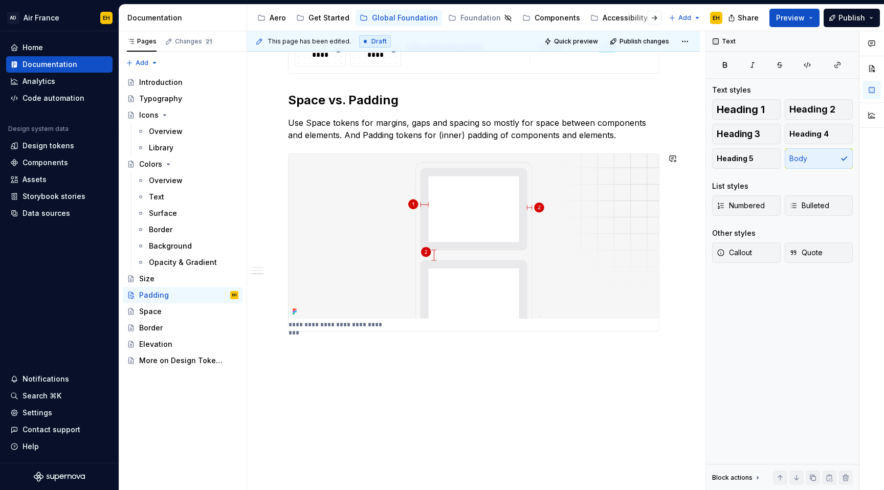
scroll to position [1000, 0]
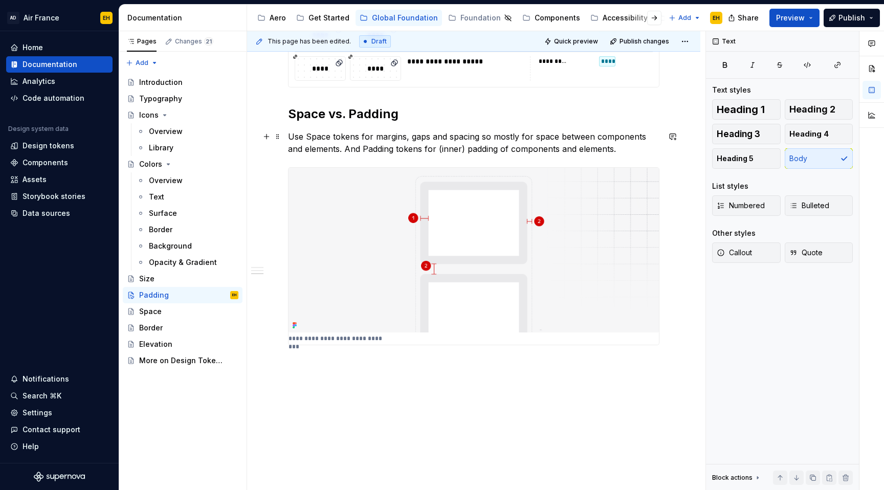
click at [480, 151] on p "Use Space tokens for margins, gaps and spacing so mostly for space between comp…" at bounding box center [473, 142] width 371 height 25
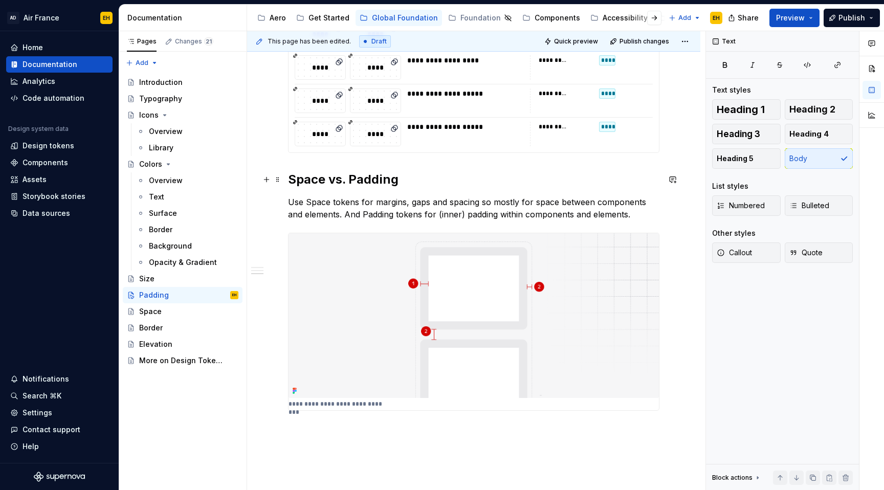
scroll to position [936, 0]
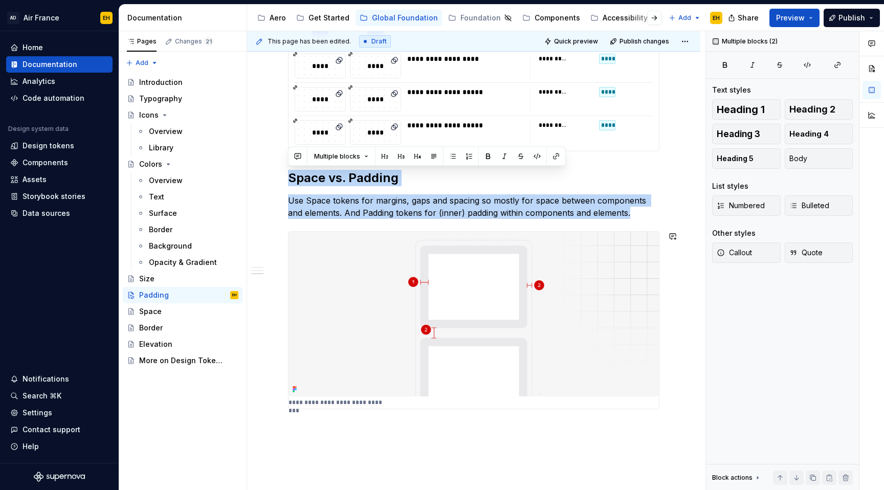
drag, startPoint x: 290, startPoint y: 180, endPoint x: 671, endPoint y: 383, distance: 431.9
copy div "Space vs. Padding Use Space tokens for margins, gaps and spacing so mostly for …"
click at [620, 213] on p "Use Space tokens for margins, gaps and spacing so mostly for space between comp…" at bounding box center [473, 206] width 371 height 25
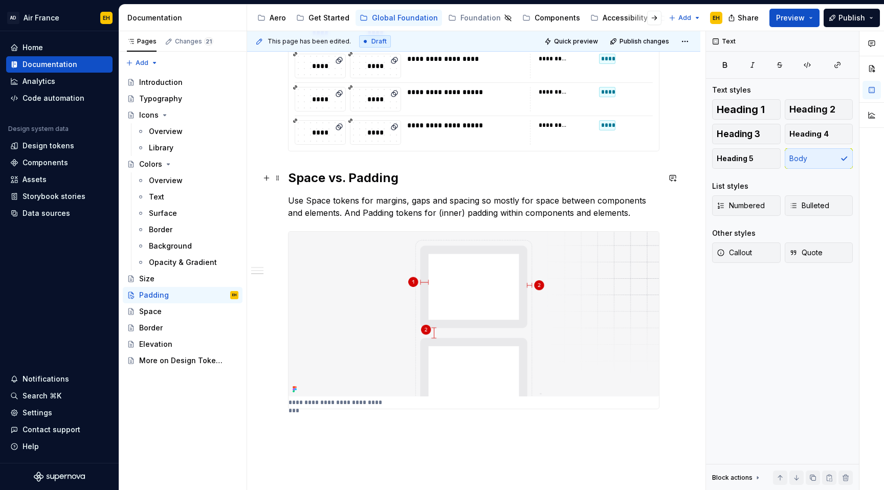
click at [291, 179] on h2 "Space vs. Padding" at bounding box center [473, 178] width 371 height 16
click at [277, 178] on span at bounding box center [278, 178] width 8 height 14
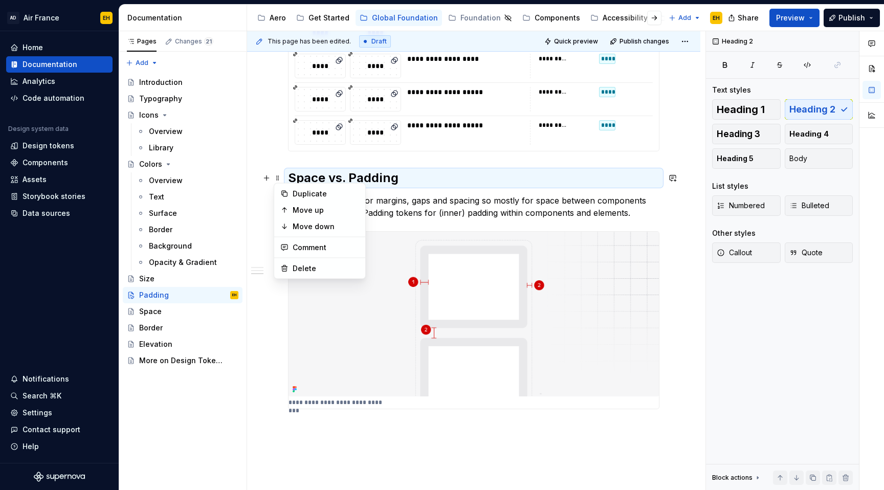
click at [423, 186] on h2 "Space vs. Padding" at bounding box center [473, 178] width 371 height 16
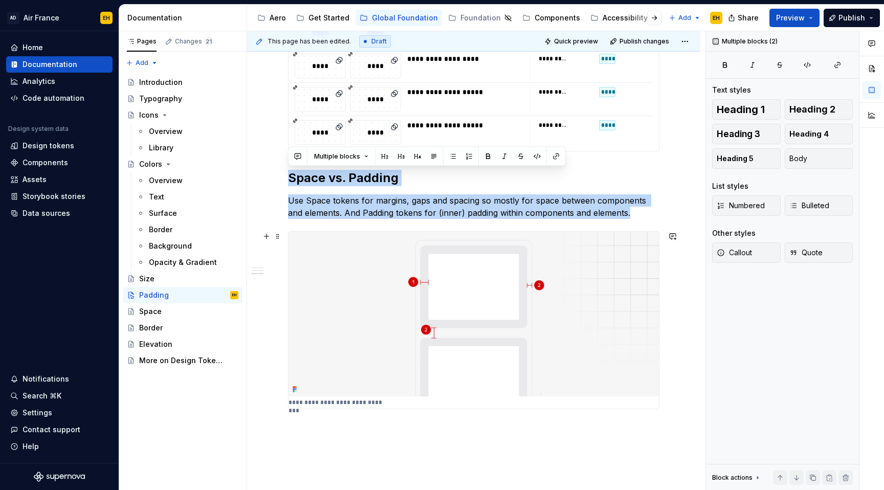
scroll to position [1015, 0]
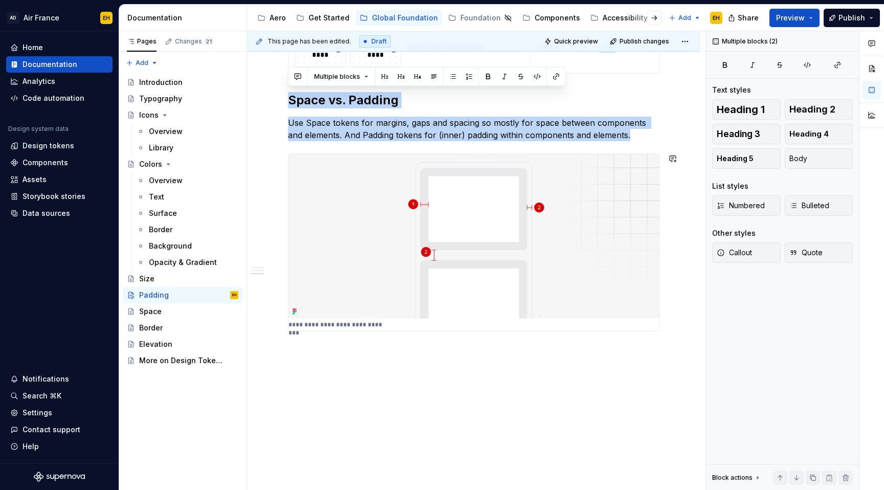
drag, startPoint x: 290, startPoint y: 180, endPoint x: 302, endPoint y: 405, distance: 225.9
drag, startPoint x: 393, startPoint y: 424, endPoint x: 385, endPoint y: 419, distance: 9.2
click at [392, 424] on div "**********" at bounding box center [476, 260] width 458 height 459
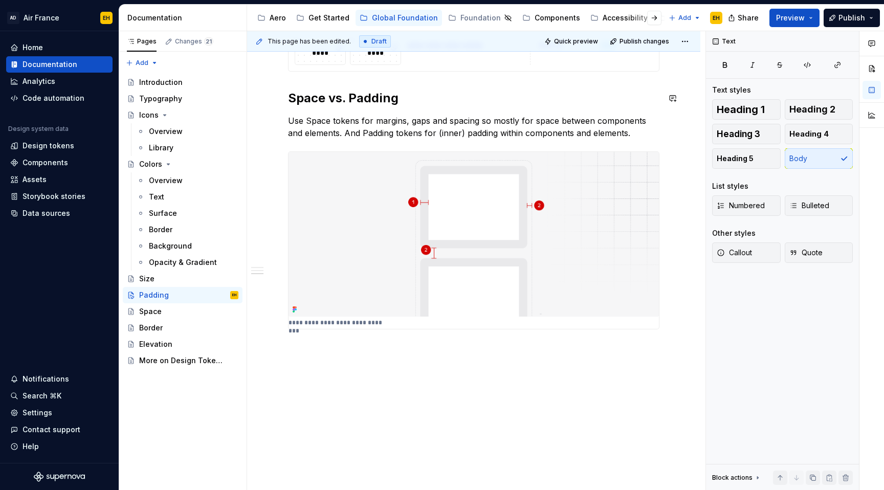
drag, startPoint x: 328, startPoint y: 354, endPoint x: 290, endPoint y: 103, distance: 253.5
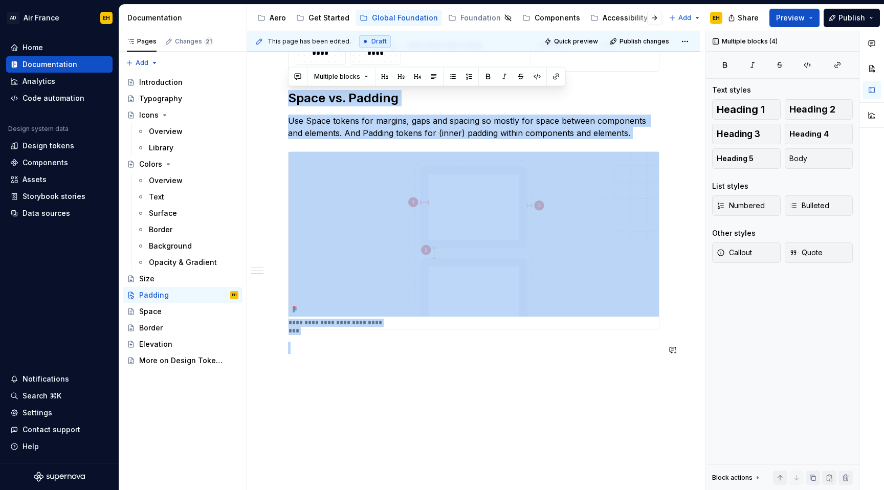
scroll to position [1040, 0]
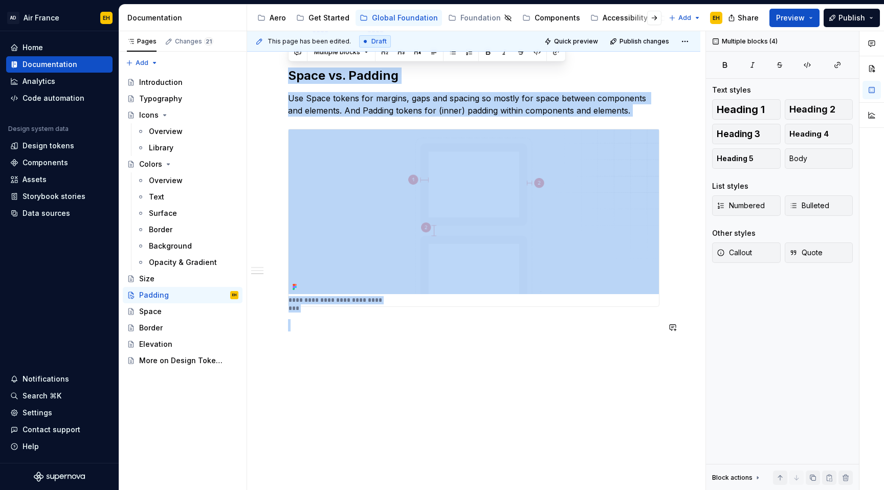
drag, startPoint x: 325, startPoint y: 133, endPoint x: 487, endPoint y: 408, distance: 318.9
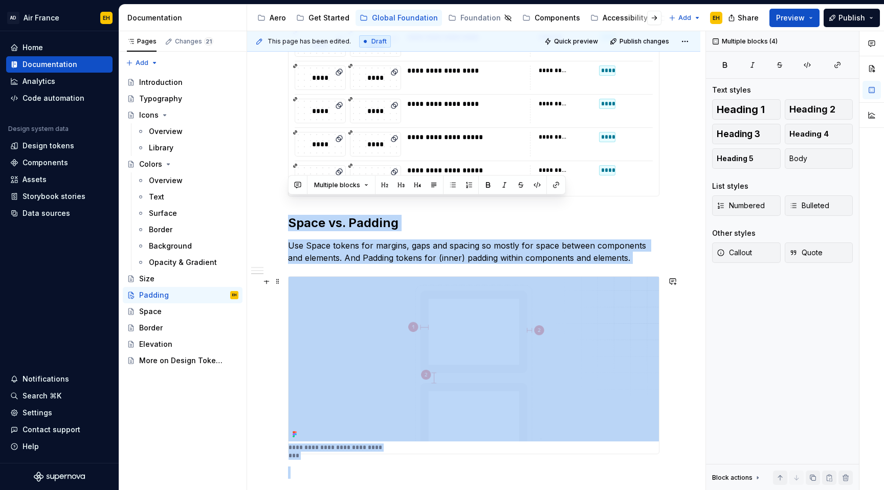
scroll to position [964, 0]
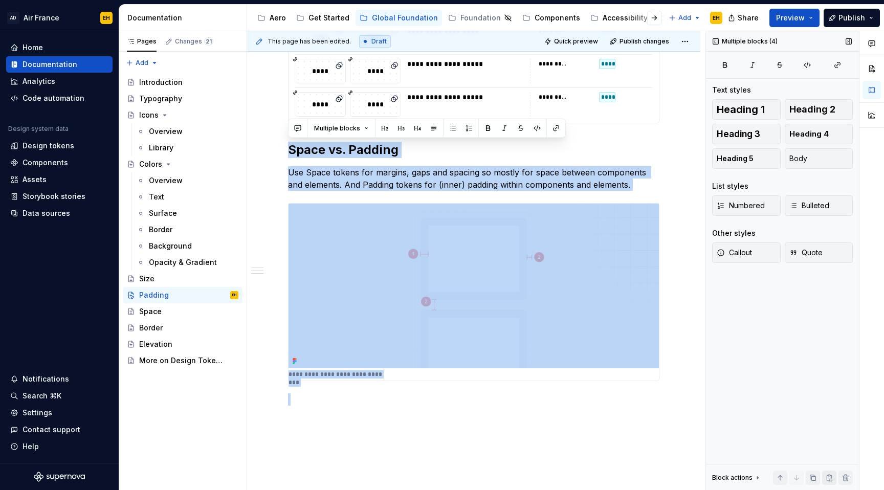
click at [831, 477] on button "button" at bounding box center [829, 478] width 14 height 14
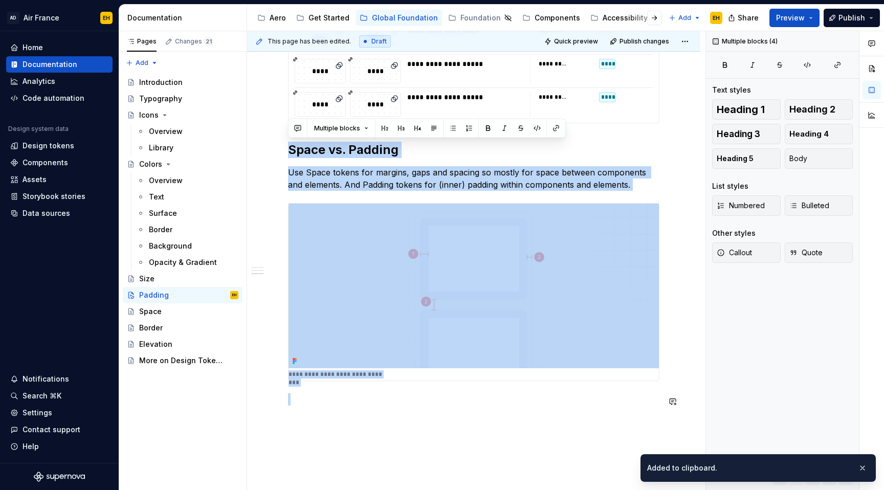
click at [165, 278] on div "Size" at bounding box center [188, 279] width 99 height 14
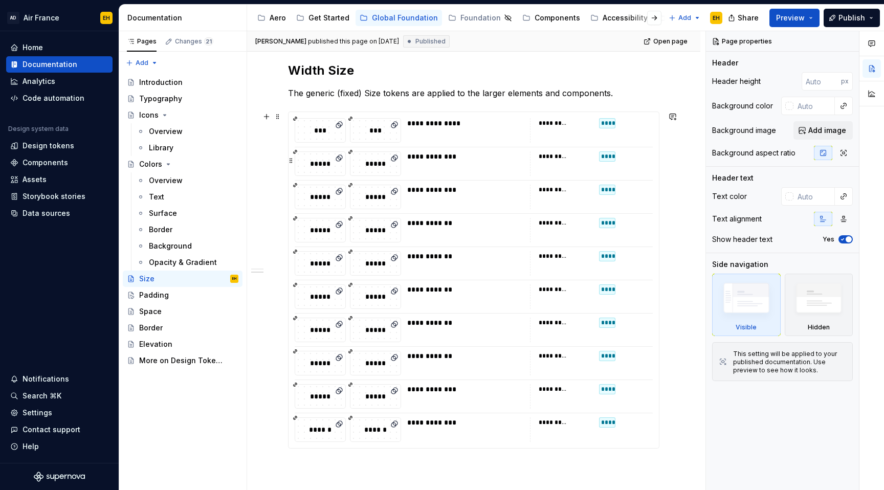
scroll to position [754, 0]
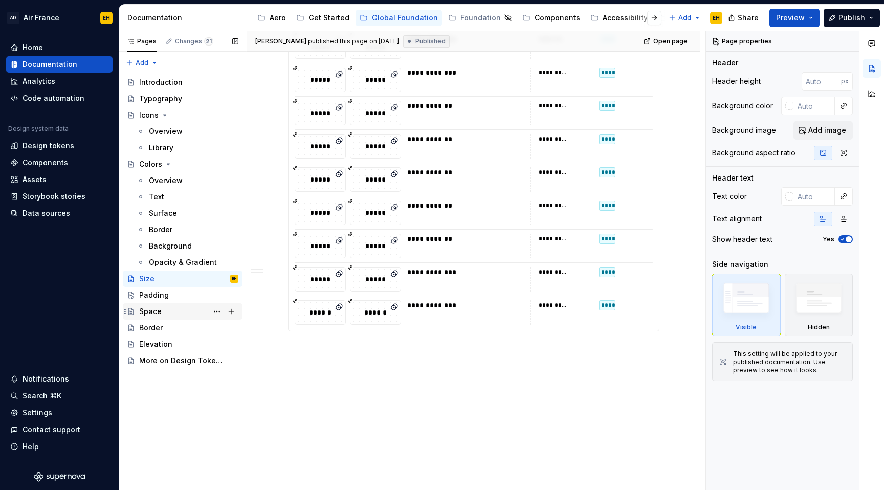
click at [165, 311] on div "Space" at bounding box center [188, 311] width 99 height 14
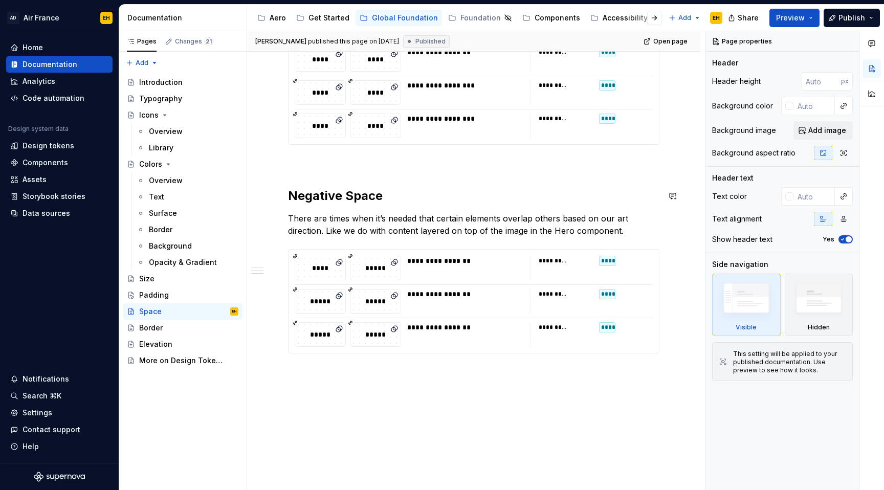
scroll to position [989, 0]
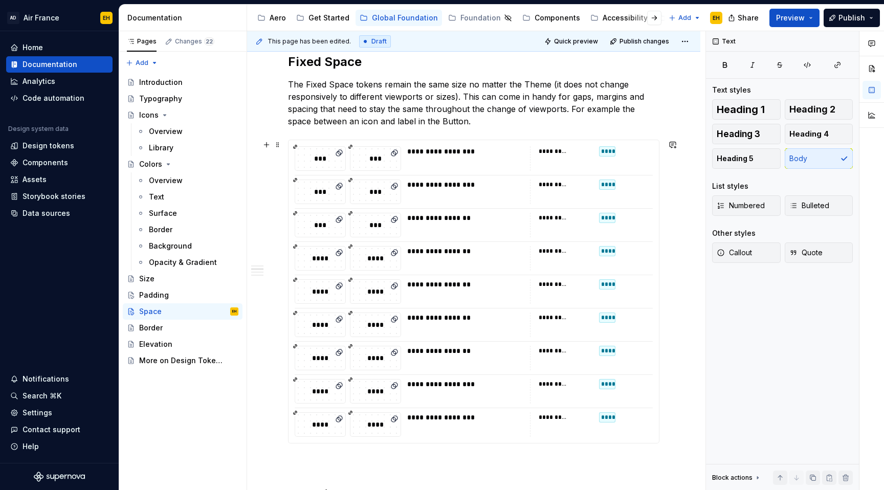
scroll to position [823, 0]
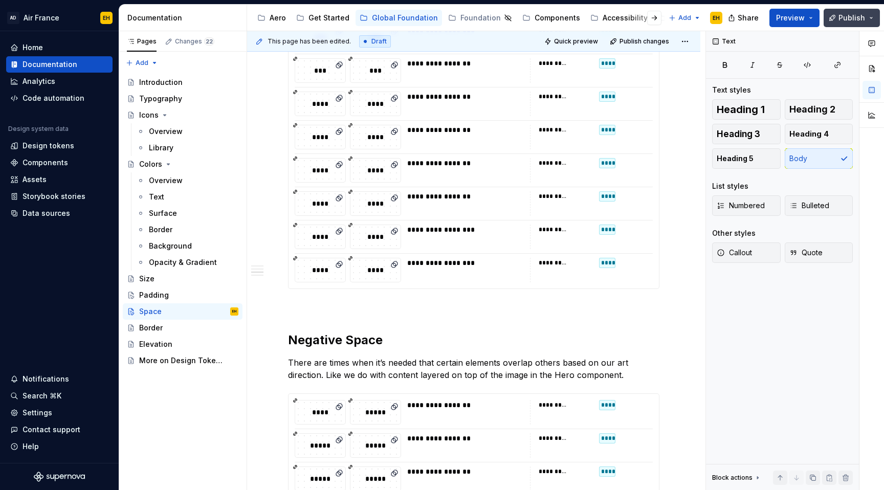
click at [860, 23] on button "Publish" at bounding box center [852, 18] width 56 height 18
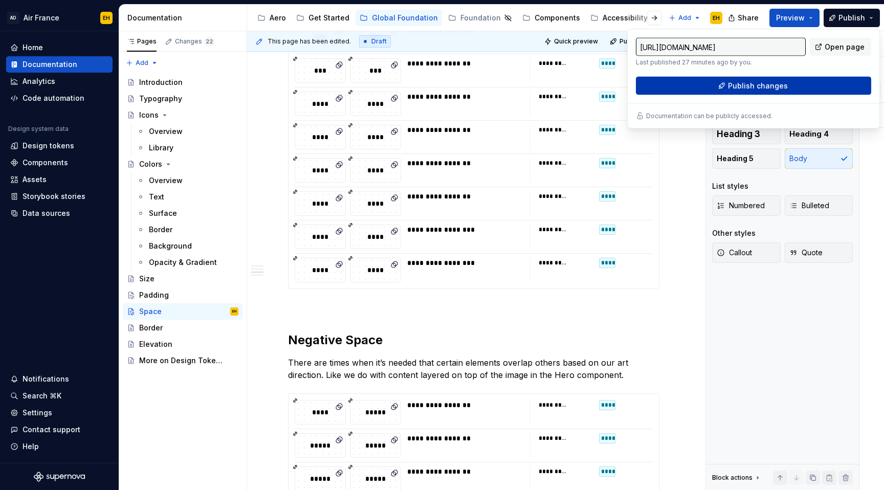
click at [832, 89] on button "Publish changes" at bounding box center [753, 86] width 235 height 18
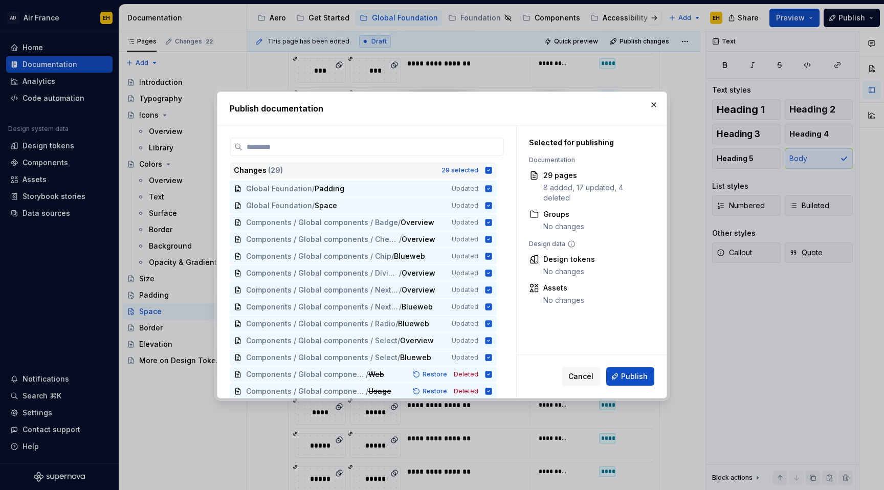
click at [492, 170] on icon at bounding box center [488, 170] width 7 height 7
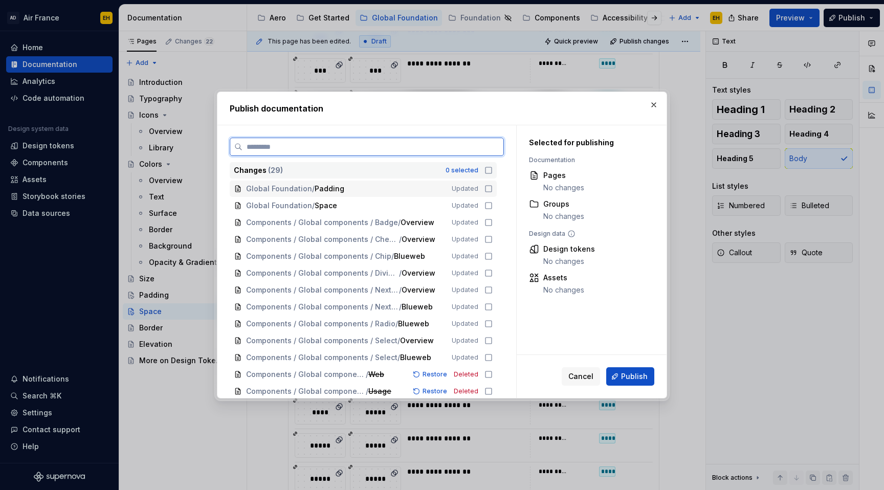
click at [493, 188] on icon at bounding box center [488, 189] width 8 height 8
click at [493, 207] on icon at bounding box center [488, 206] width 8 height 8
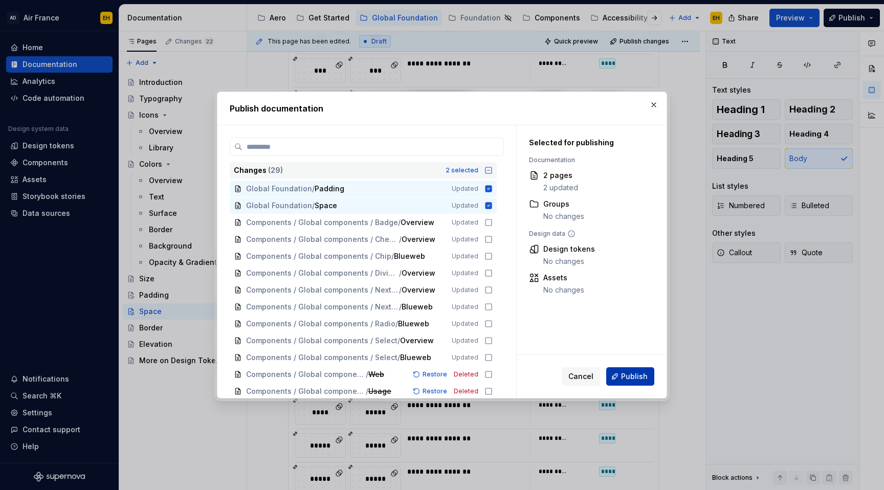
click at [641, 381] on span "Publish" at bounding box center [634, 376] width 27 height 10
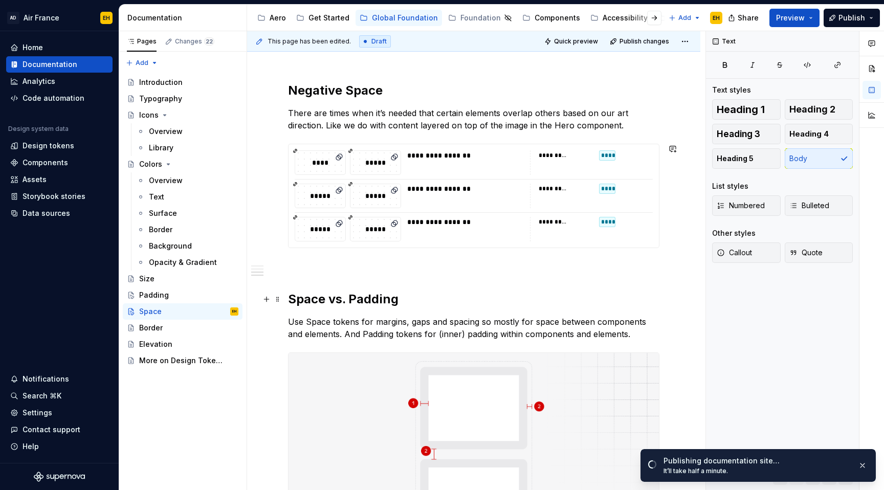
scroll to position [1196, 0]
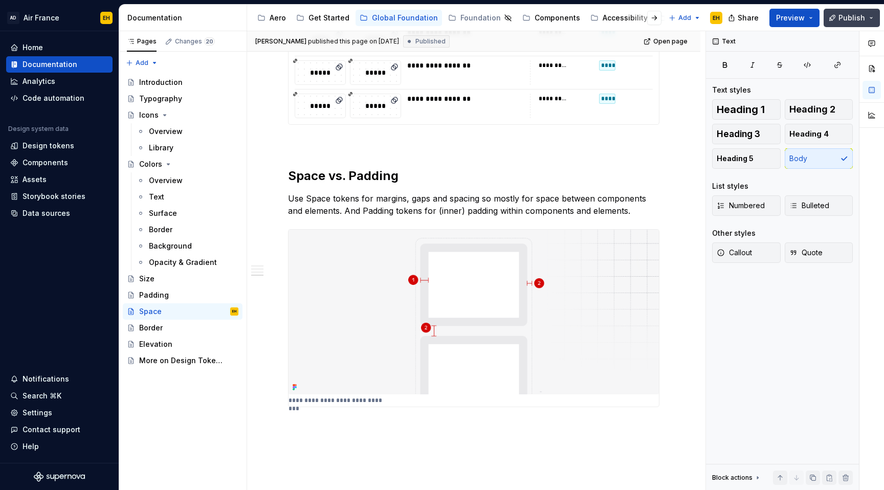
click at [862, 16] on span "Publish" at bounding box center [851, 18] width 27 height 10
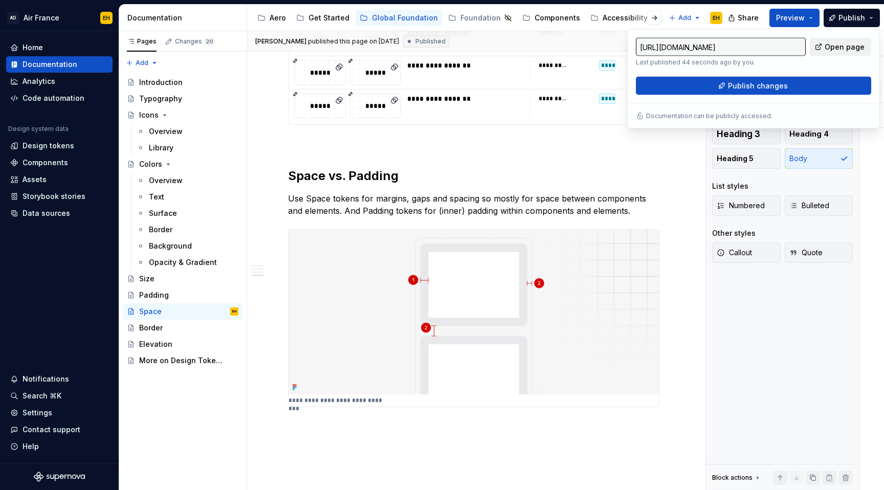
click at [854, 48] on span "Open page" at bounding box center [845, 47] width 40 height 10
type textarea "*"
